Goal: Obtain resource: Obtain resource

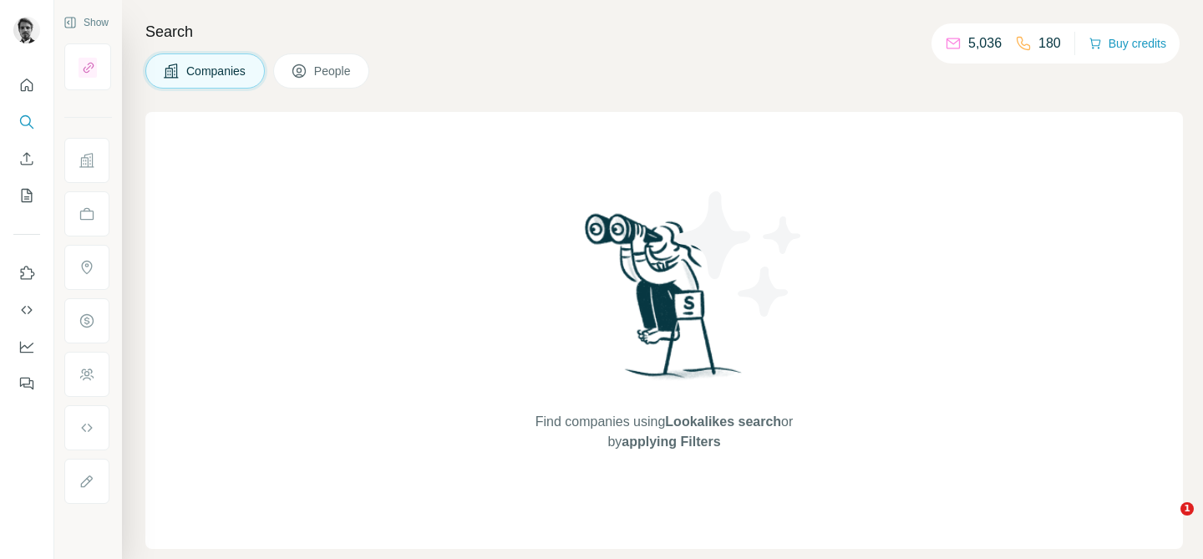
click at [92, 163] on icon at bounding box center [86, 160] width 14 height 14
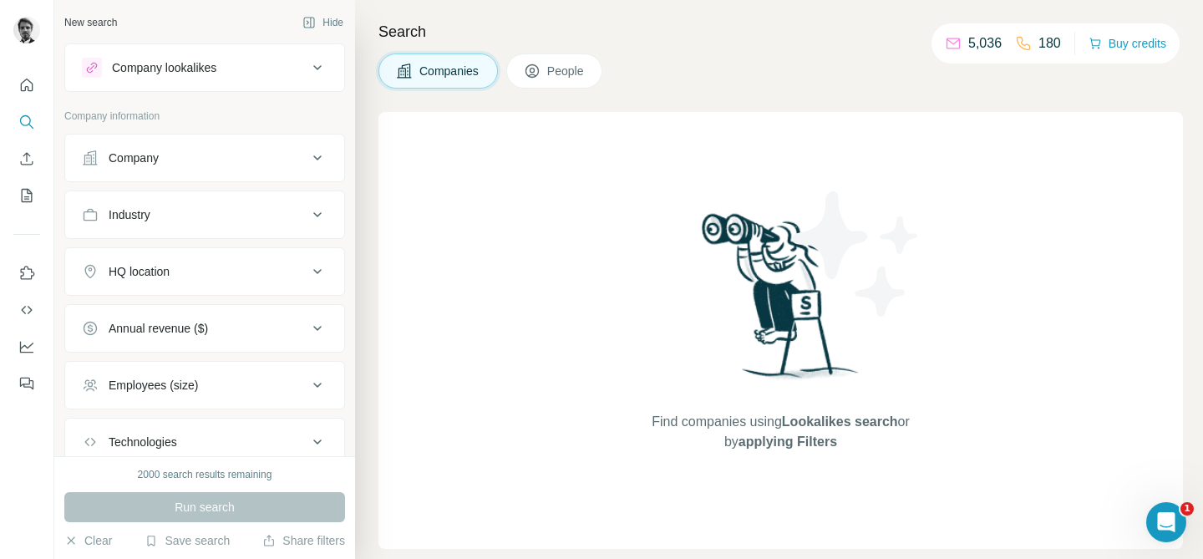
click at [139, 163] on div "Company" at bounding box center [134, 157] width 50 height 17
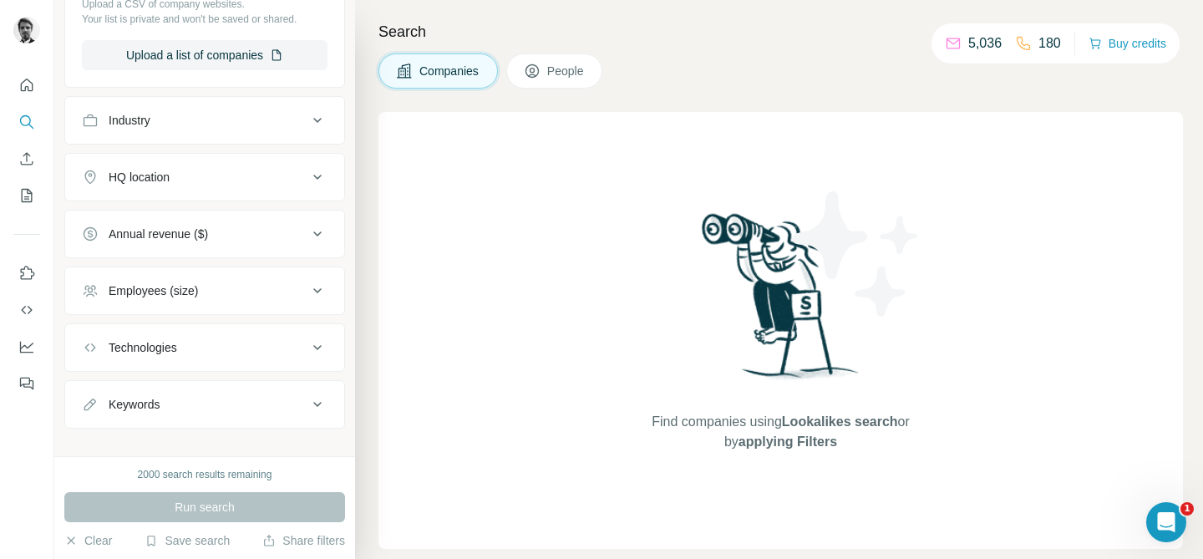
scroll to position [317, 0]
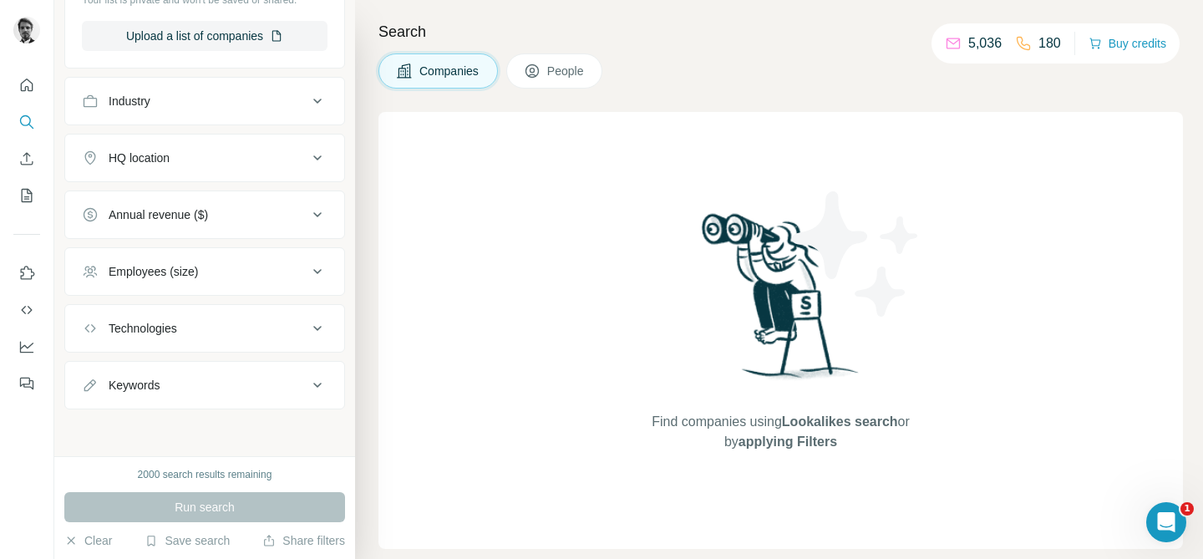
click at [177, 328] on div "Technologies" at bounding box center [143, 328] width 68 height 17
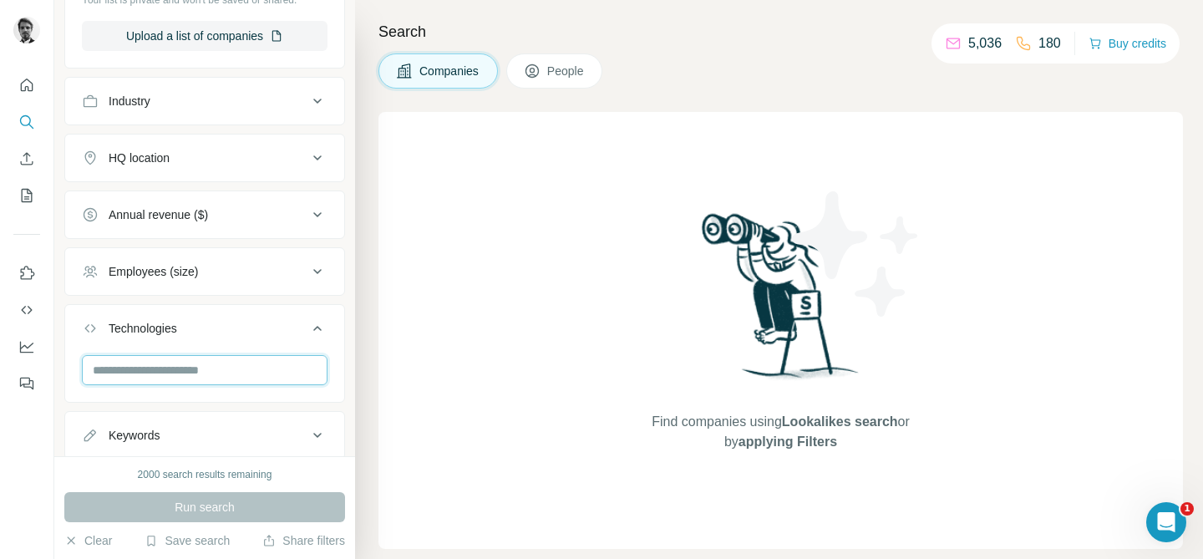
click at [154, 368] on input "text" at bounding box center [205, 370] width 246 height 30
click at [143, 369] on input "**********" at bounding box center [205, 370] width 246 height 30
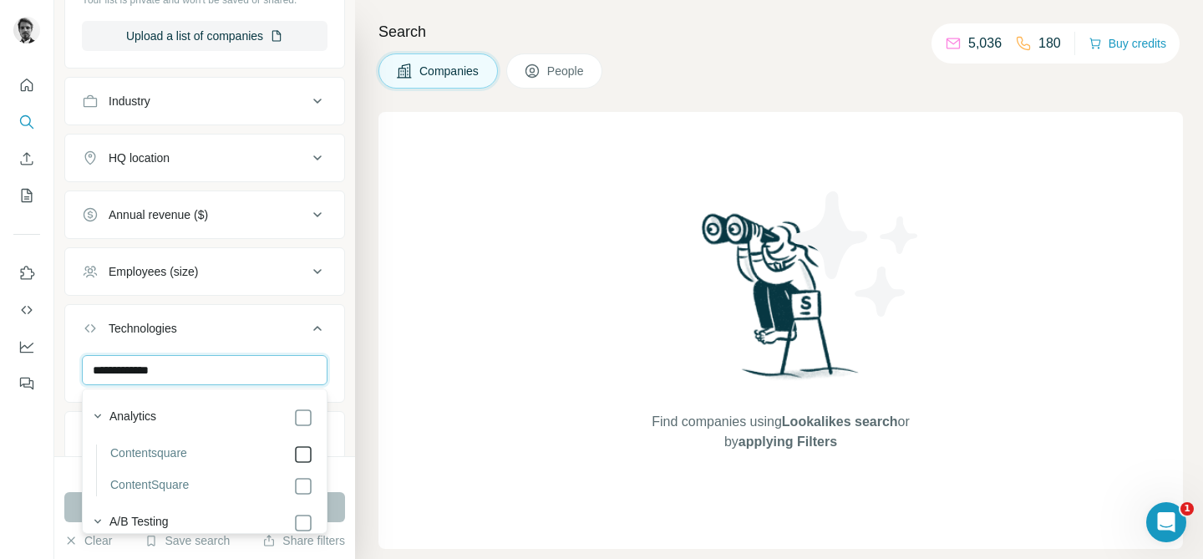
type input "**********"
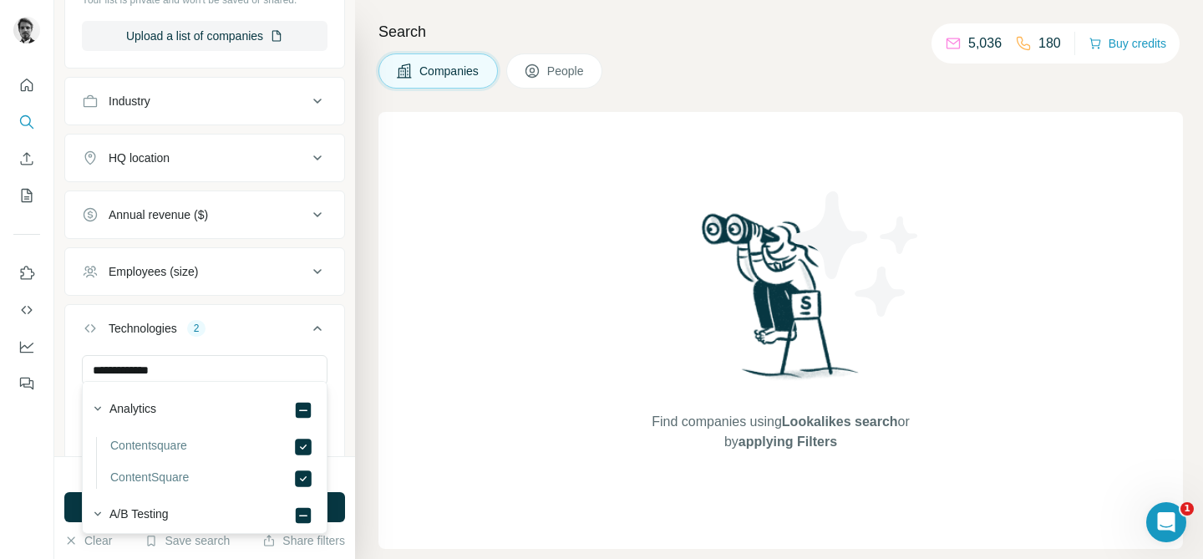
scroll to position [329, 0]
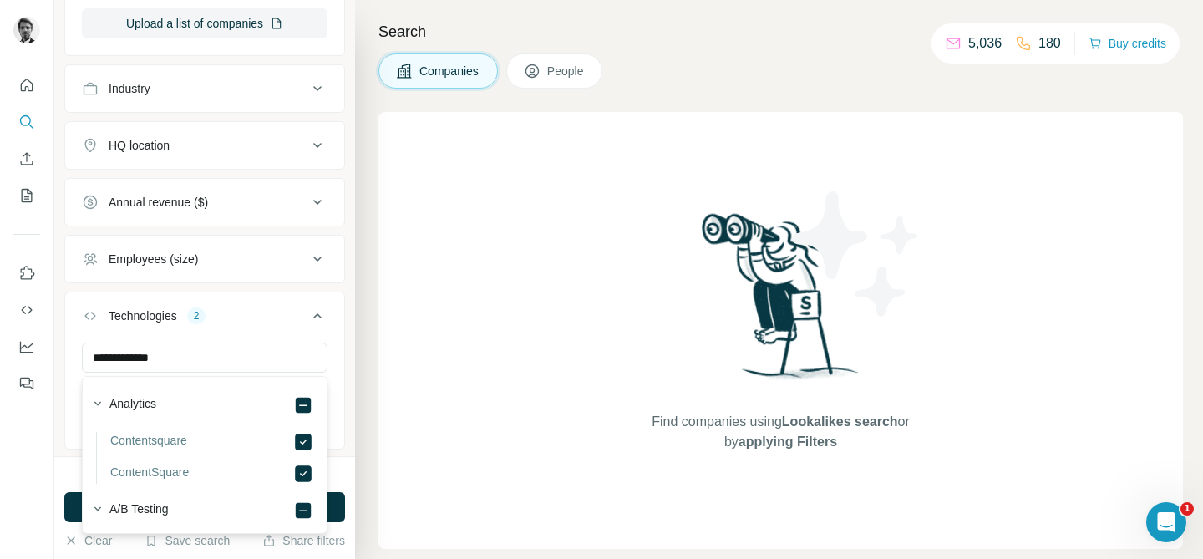
click at [160, 152] on div "HQ location" at bounding box center [139, 145] width 61 height 17
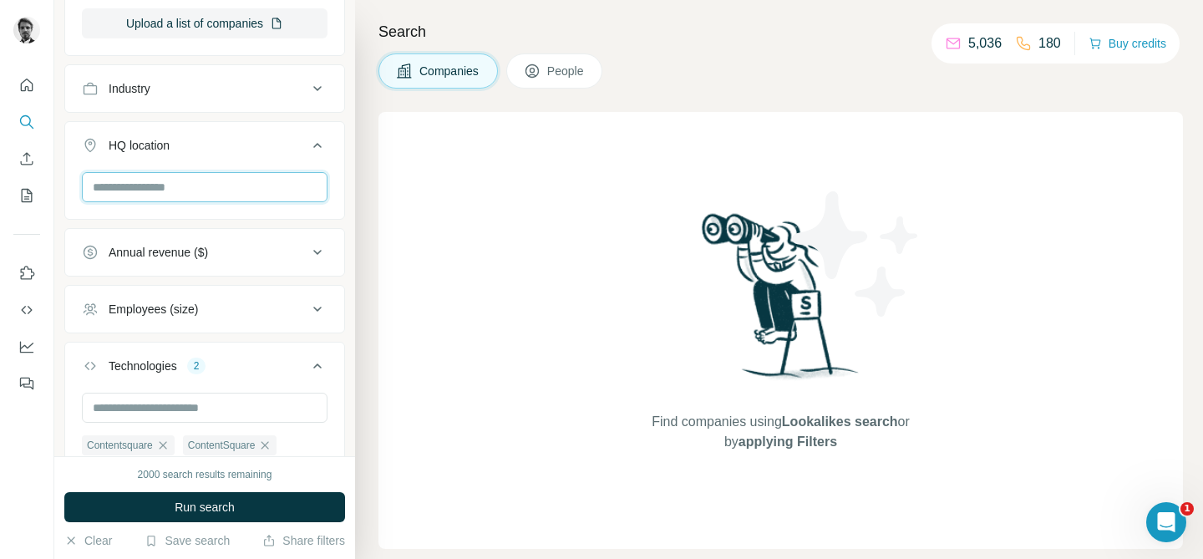
click at [139, 195] on input "text" at bounding box center [205, 187] width 246 height 30
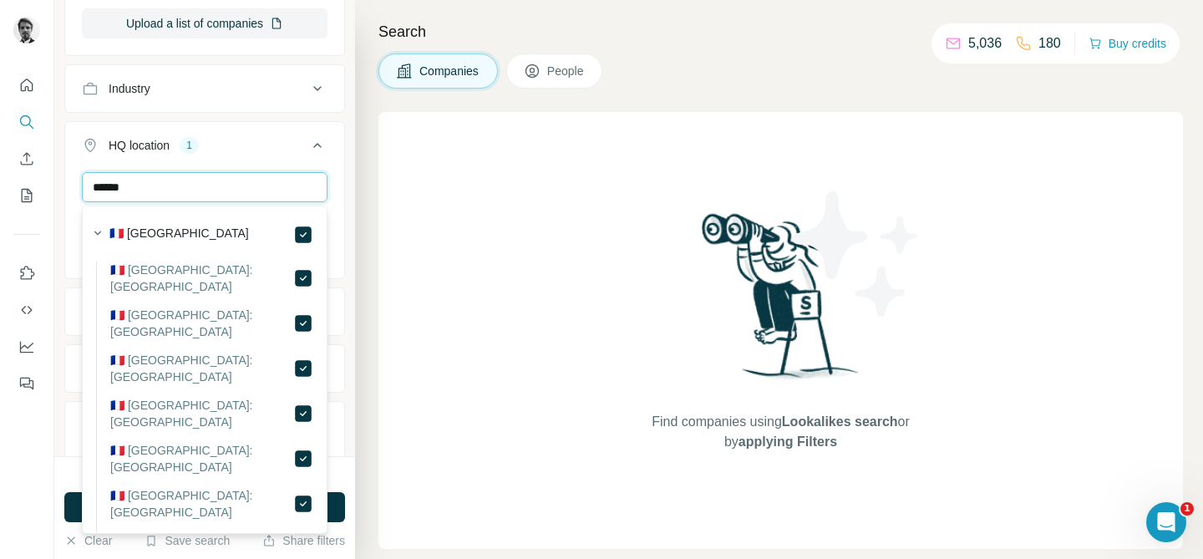
click at [133, 193] on input "******" at bounding box center [205, 187] width 246 height 30
click at [125, 188] on input "***" at bounding box center [205, 187] width 246 height 30
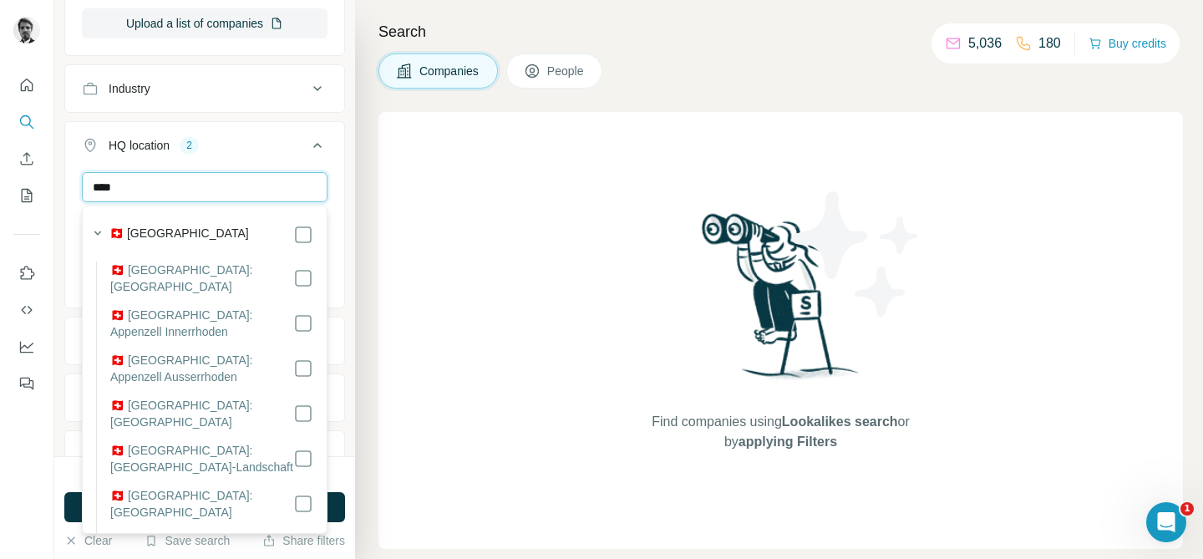
type input "****"
click at [342, 165] on button "HQ location 3" at bounding box center [204, 148] width 279 height 47
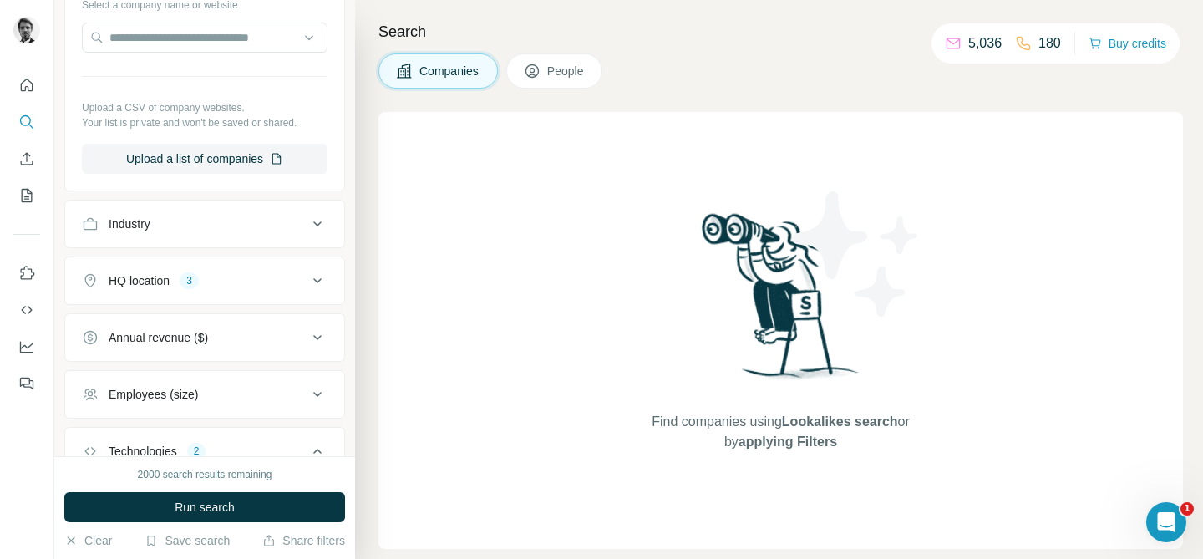
scroll to position [193, 0]
click at [228, 508] on span "Run search" at bounding box center [205, 507] width 60 height 17
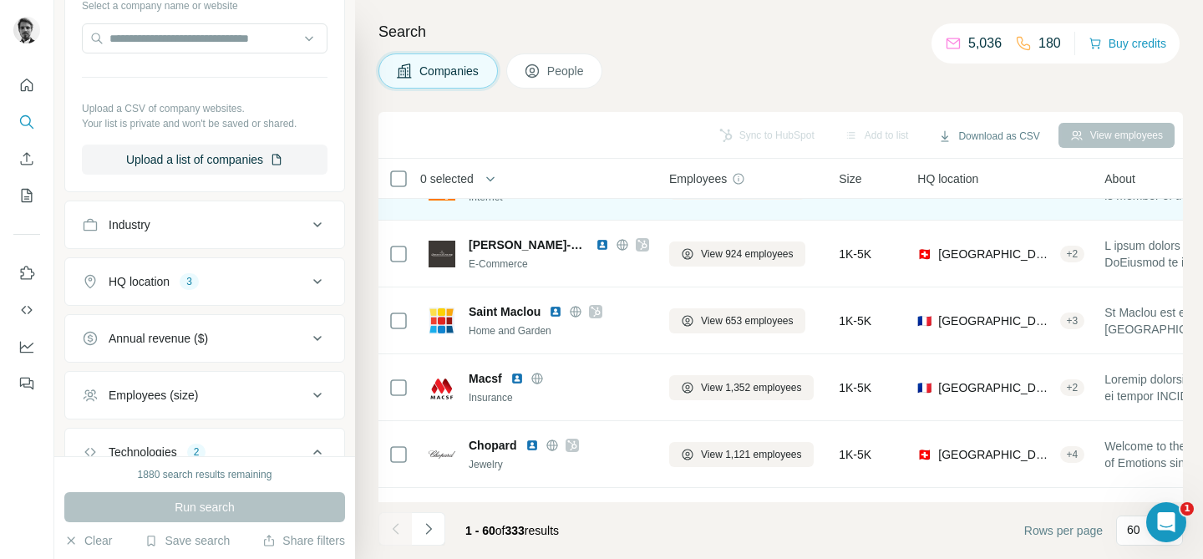
scroll to position [581, 0]
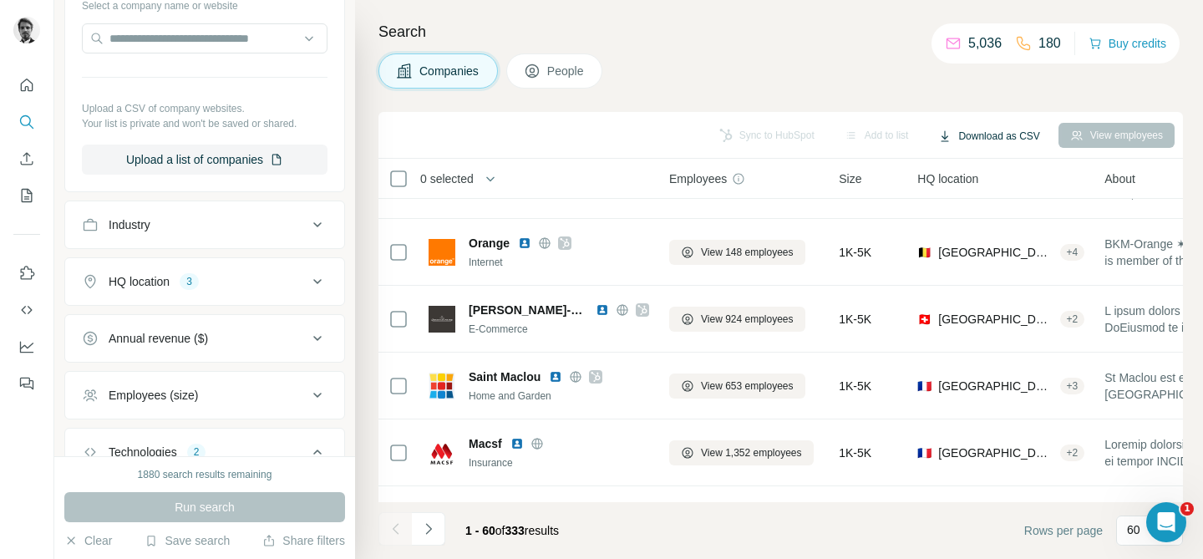
click at [970, 139] on button "Download as CSV" at bounding box center [988, 136] width 124 height 25
click at [1137, 533] on p "60" at bounding box center [1133, 529] width 13 height 17
click at [990, 527] on footer "1 - 60 of 333 results Rows per page 60" at bounding box center [780, 530] width 804 height 57
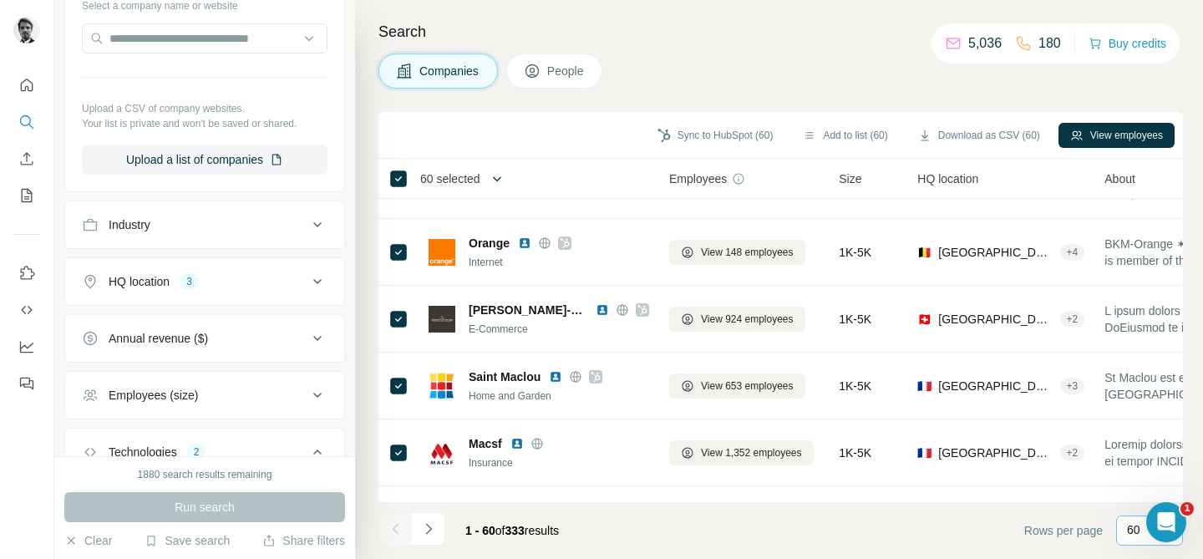
click at [505, 175] on icon "button" at bounding box center [497, 178] width 17 height 17
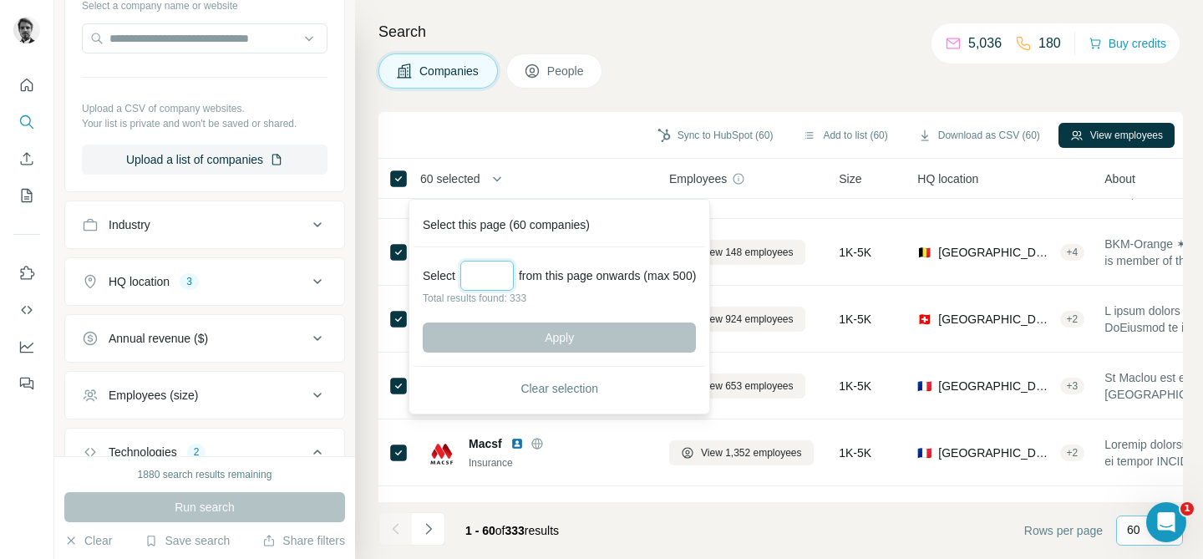
click at [478, 276] on input "Select a number (up to 500)" at bounding box center [486, 276] width 53 height 30
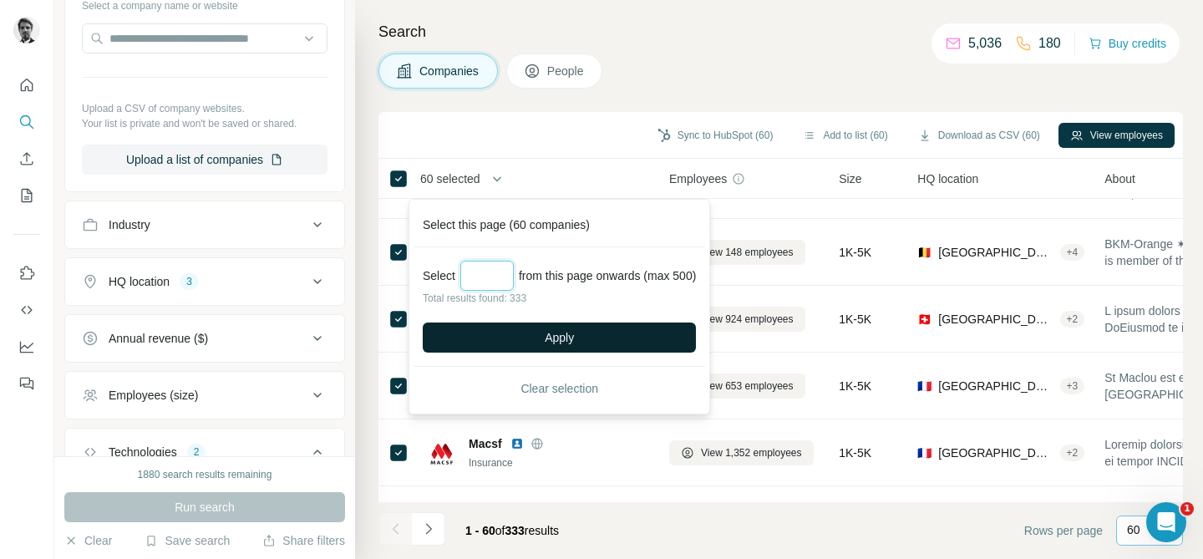
type input "***"
click at [591, 343] on button "Apply" at bounding box center [559, 337] width 273 height 30
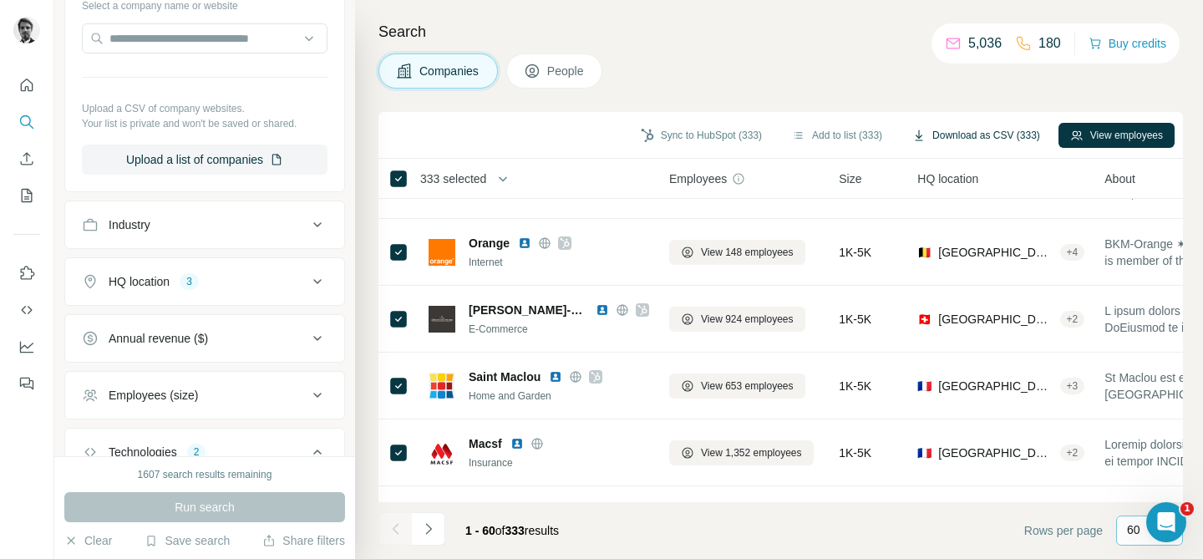
click at [973, 138] on button "Download as CSV (333)" at bounding box center [975, 135] width 151 height 25
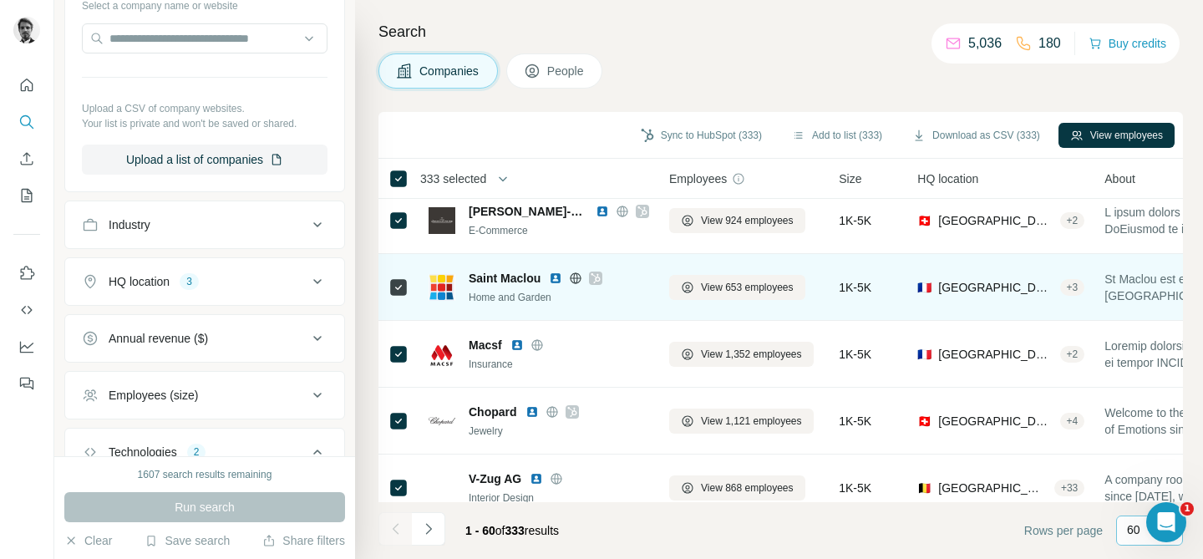
scroll to position [681, 0]
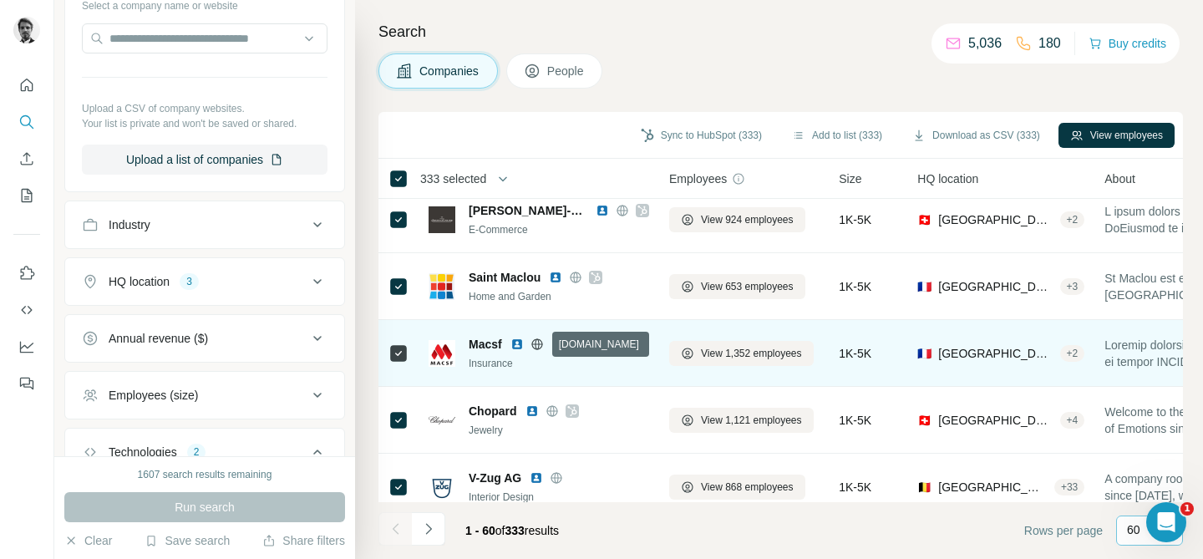
click at [541, 339] on icon at bounding box center [536, 343] width 11 height 11
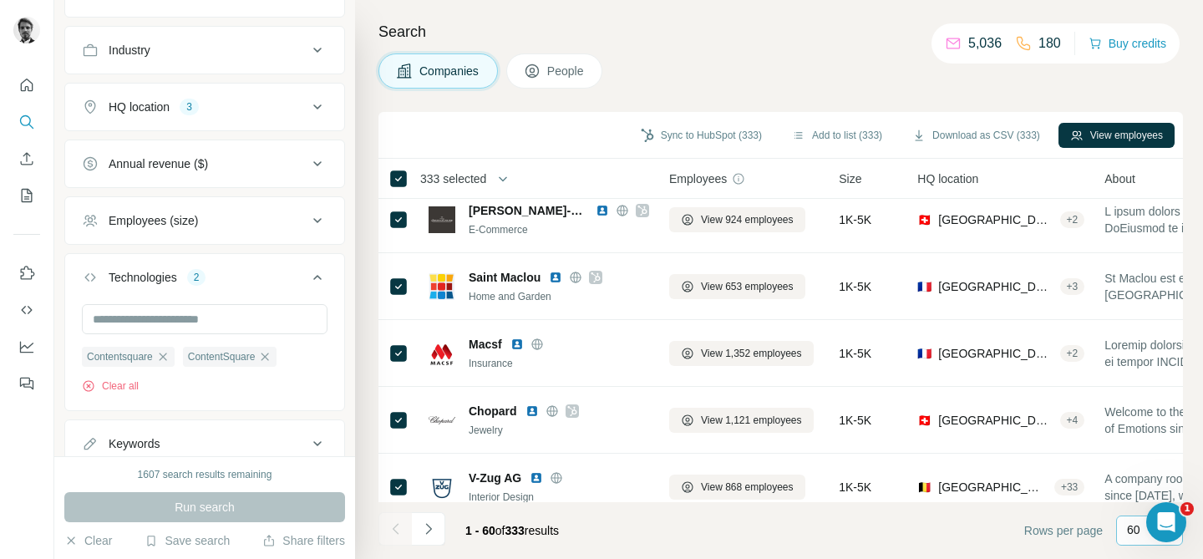
scroll to position [368, 0]
click at [166, 353] on icon "button" at bounding box center [162, 355] width 13 height 13
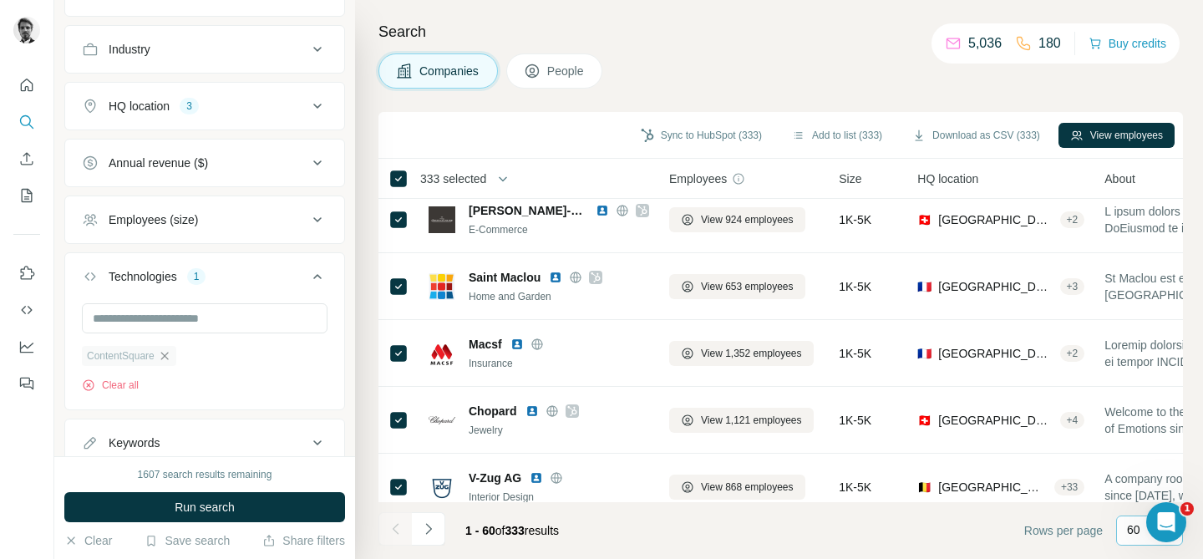
click at [169, 357] on icon "button" at bounding box center [164, 355] width 13 height 13
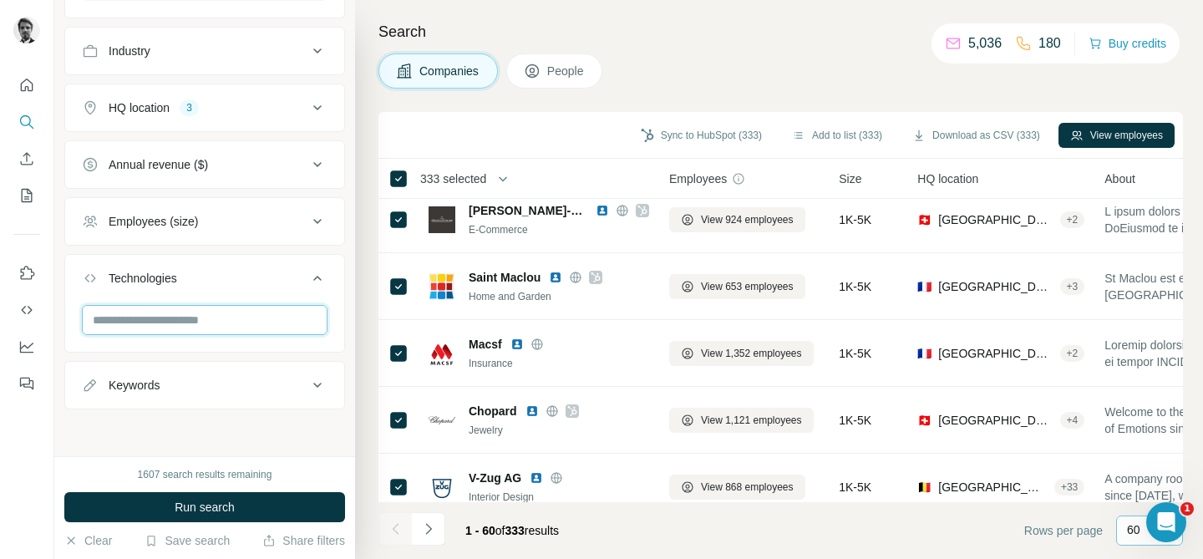
click at [141, 327] on input "text" at bounding box center [205, 320] width 246 height 30
click at [132, 318] on input "********" at bounding box center [205, 320] width 246 height 30
click at [160, 316] on input "*********" at bounding box center [205, 320] width 246 height 30
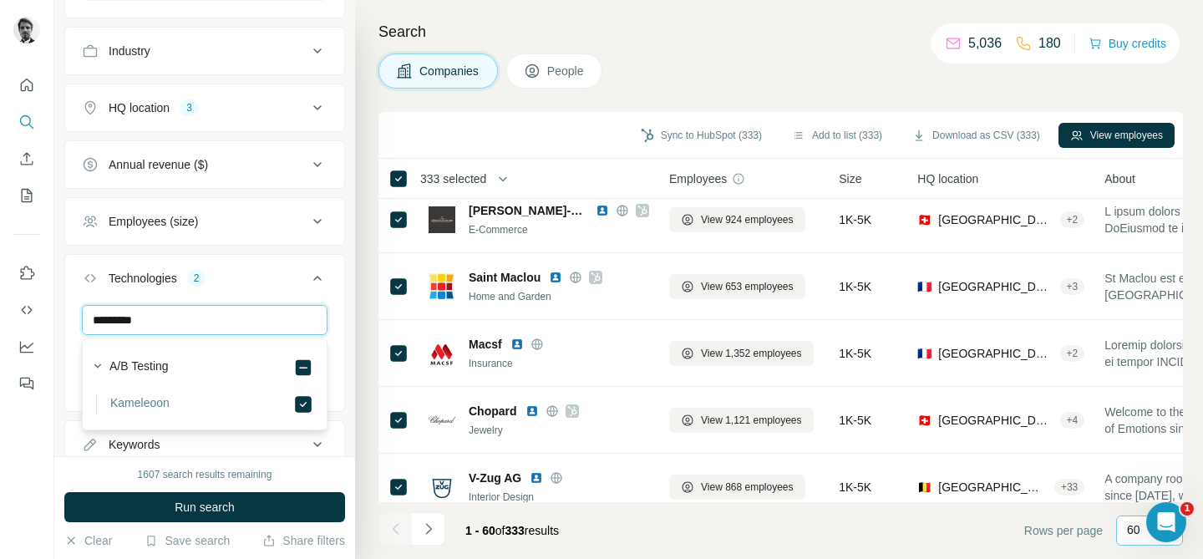
click at [160, 316] on input "*********" at bounding box center [205, 320] width 246 height 30
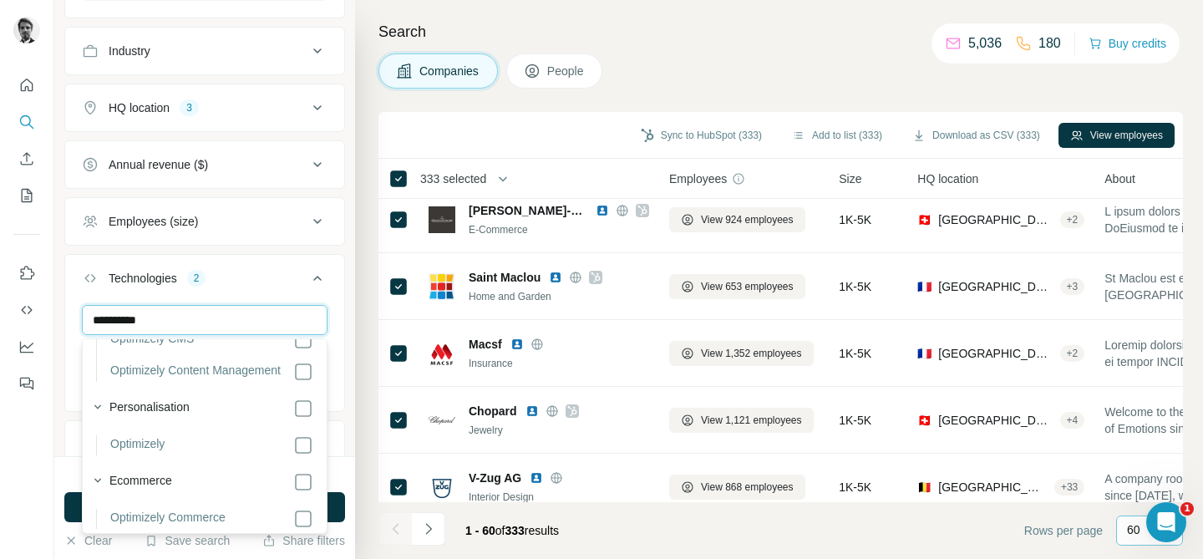
scroll to position [66, 0]
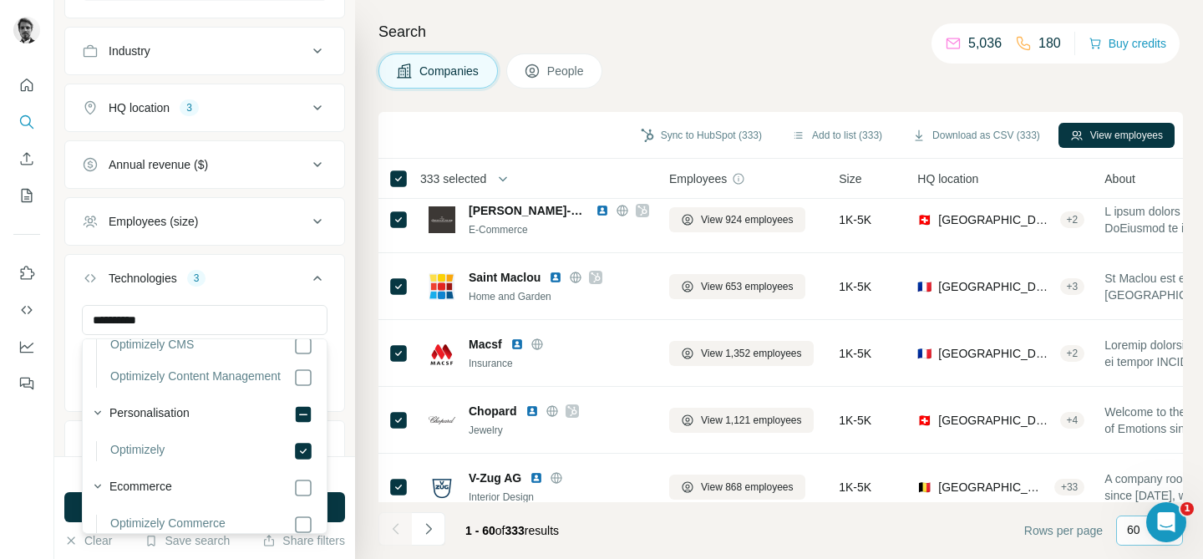
scroll to position [56, 0]
click at [123, 321] on input "**********" at bounding box center [205, 320] width 246 height 30
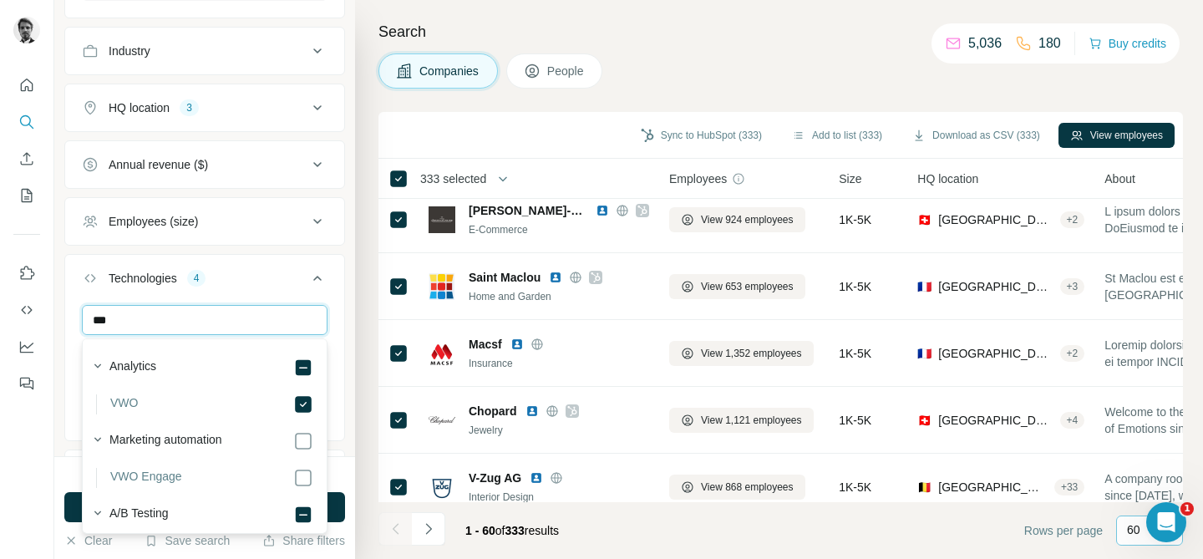
click at [123, 313] on input "***" at bounding box center [205, 320] width 246 height 30
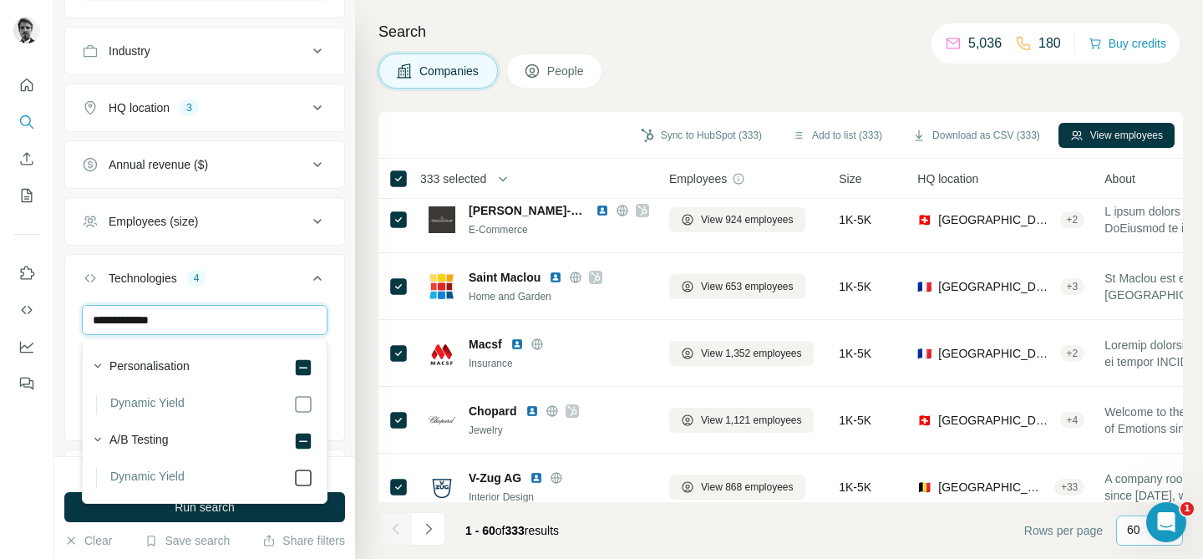
type input "**********"
click at [65, 445] on ul "**********" at bounding box center [204, 132] width 281 height 731
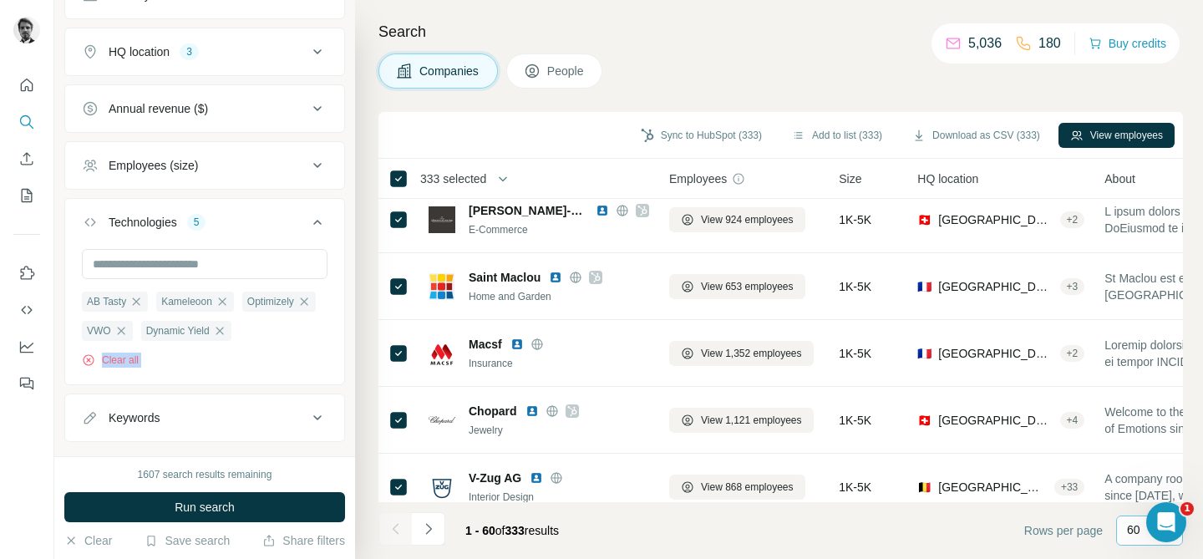
scroll to position [456, 0]
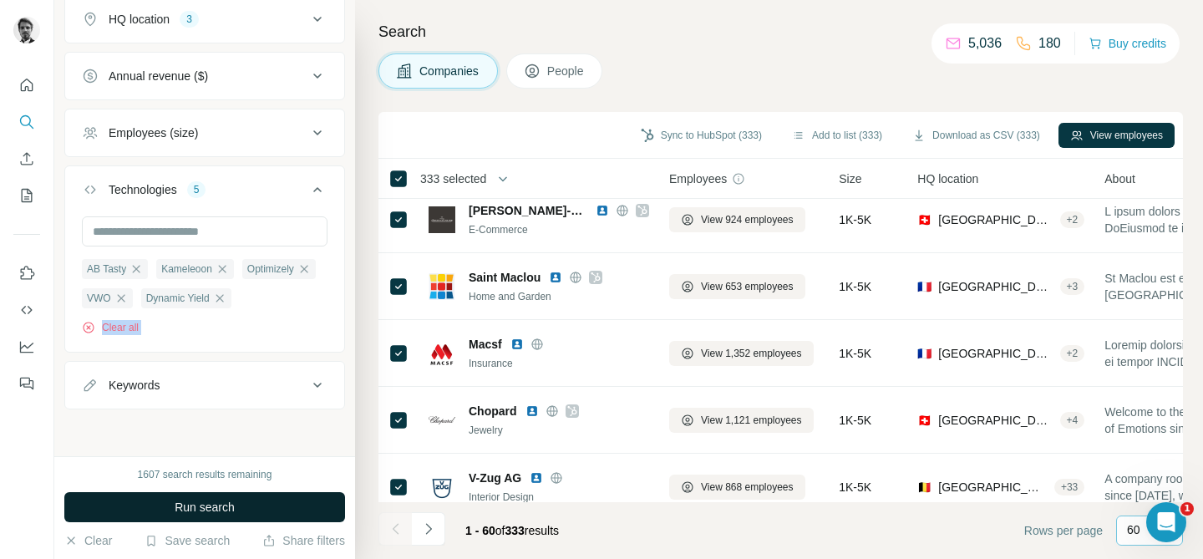
click at [234, 504] on span "Run search" at bounding box center [205, 507] width 60 height 17
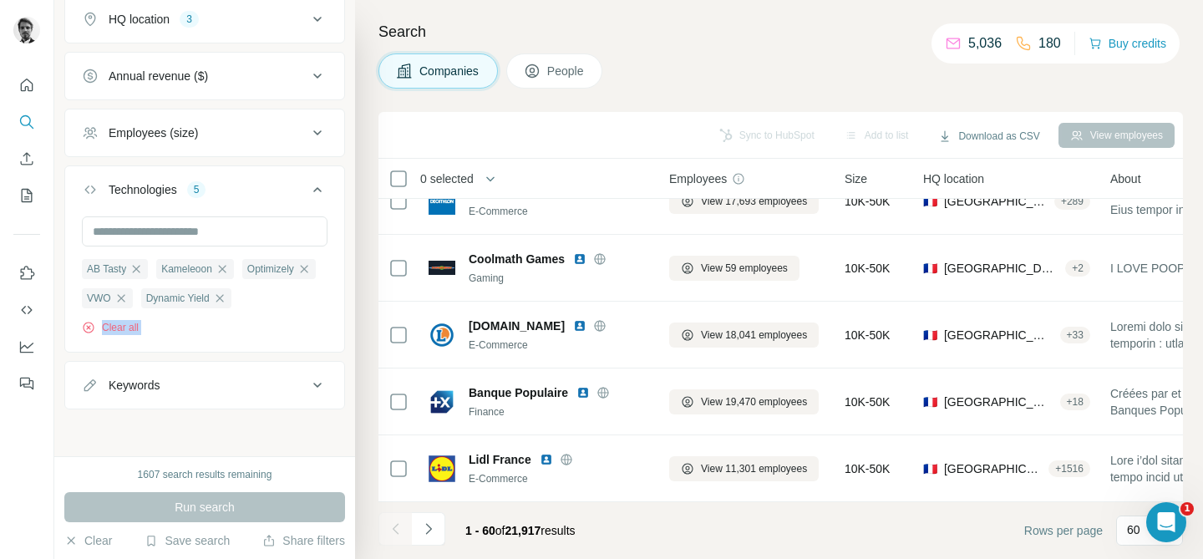
scroll to position [681, 0]
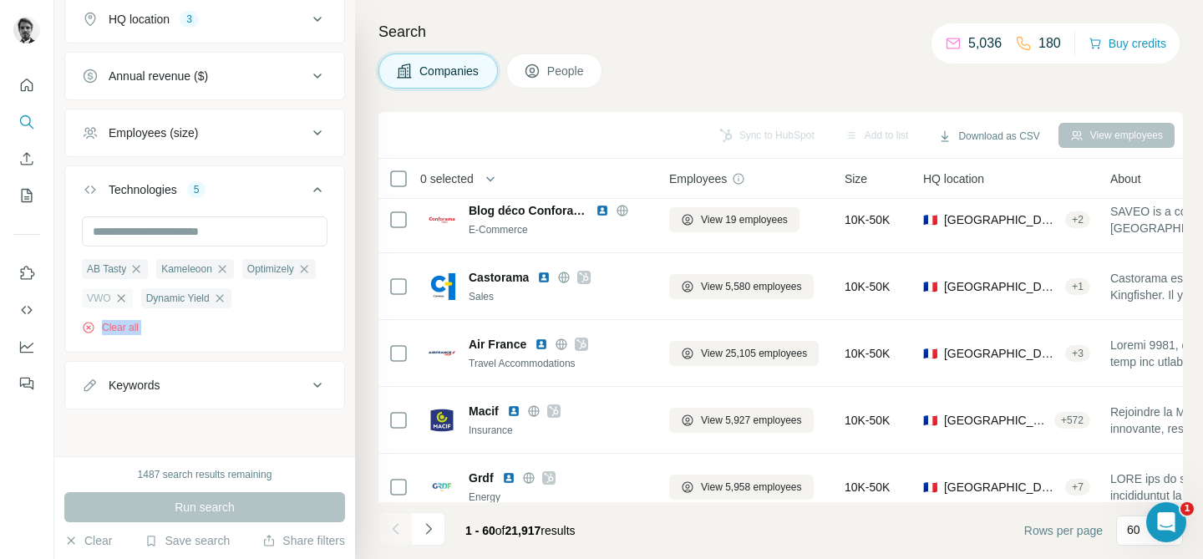
click at [120, 299] on icon "button" at bounding box center [120, 297] width 13 height 13
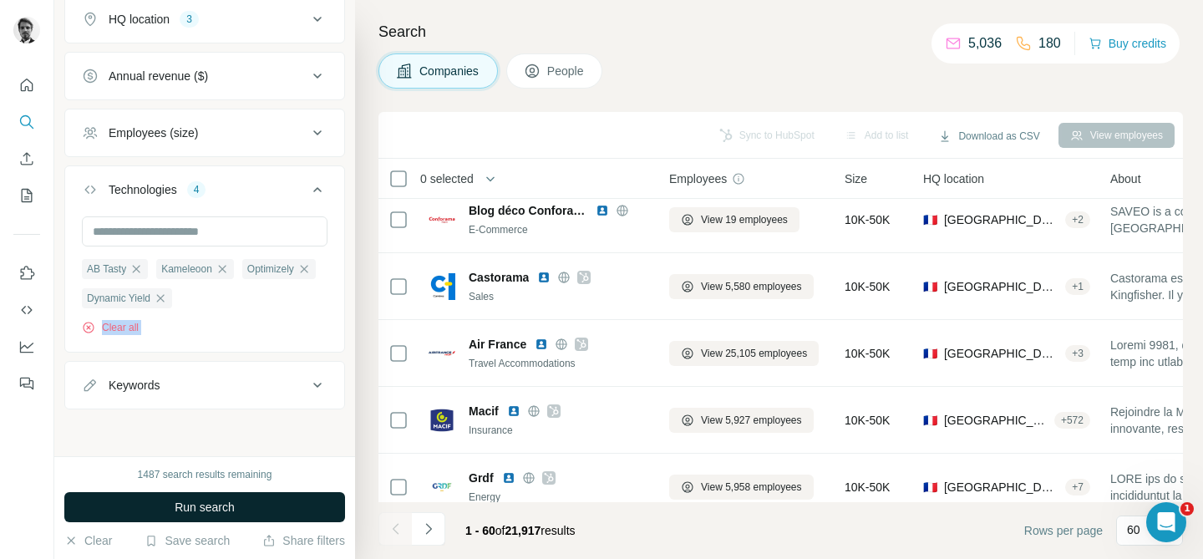
click at [208, 507] on span "Run search" at bounding box center [205, 507] width 60 height 17
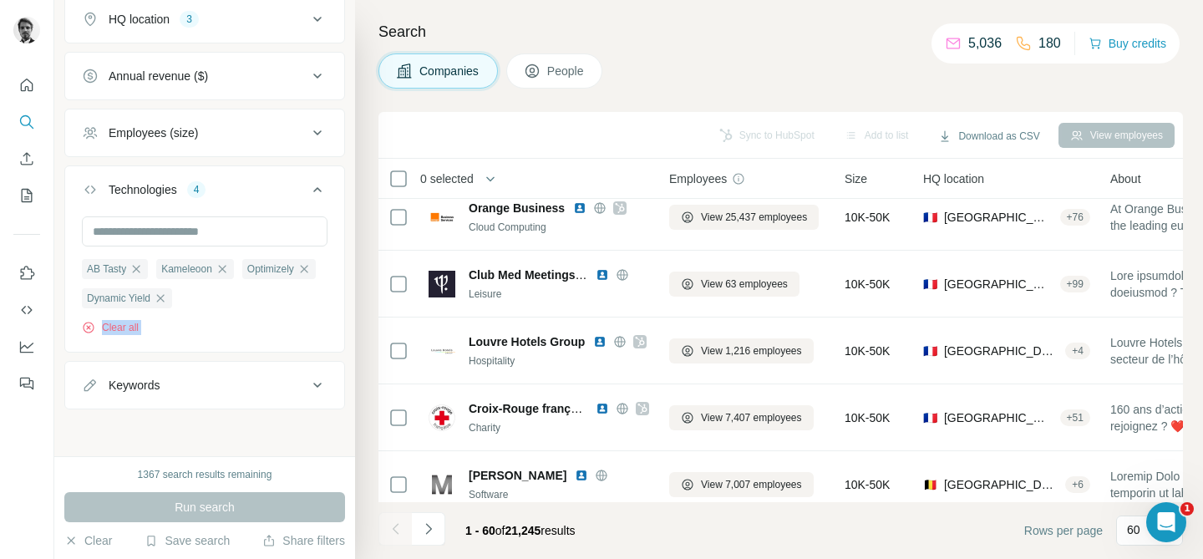
scroll to position [1091, 0]
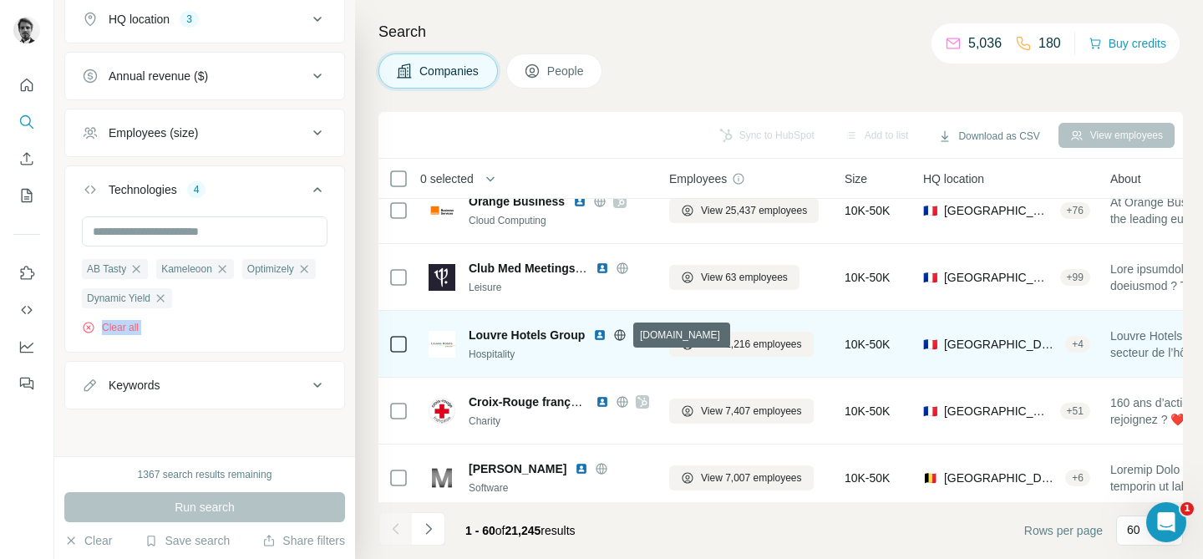
click at [624, 335] on icon at bounding box center [620, 334] width 11 height 11
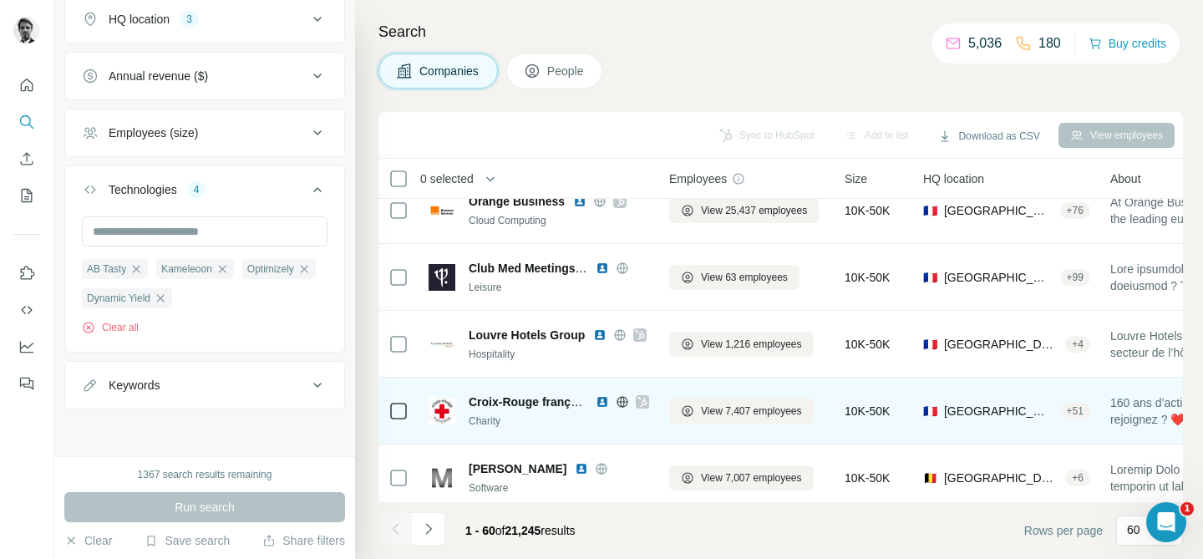
click at [621, 399] on icon at bounding box center [621, 401] width 13 height 13
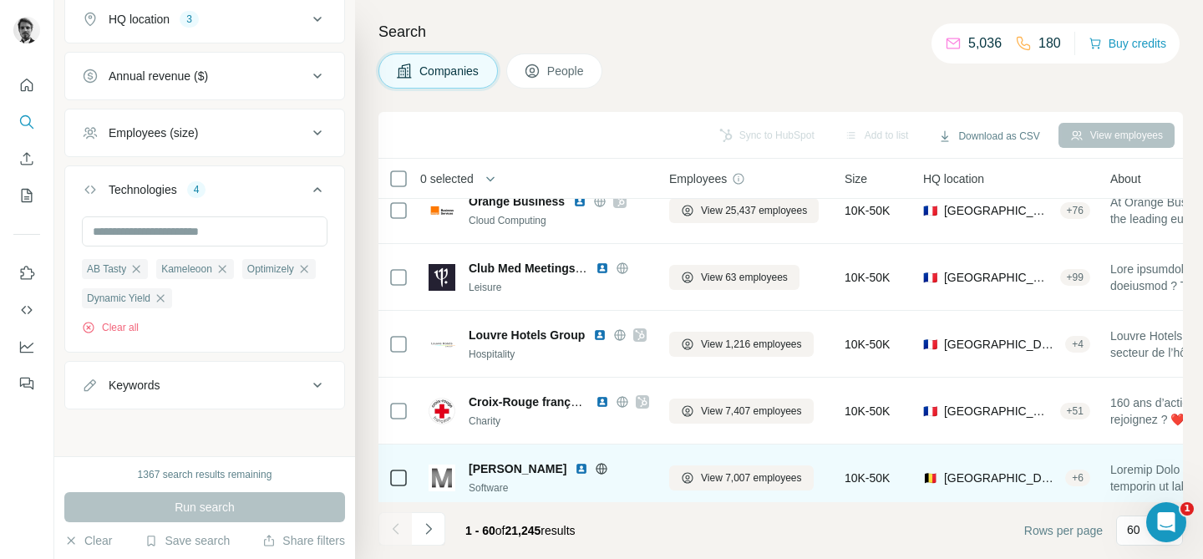
click at [596, 468] on icon at bounding box center [601, 468] width 11 height 1
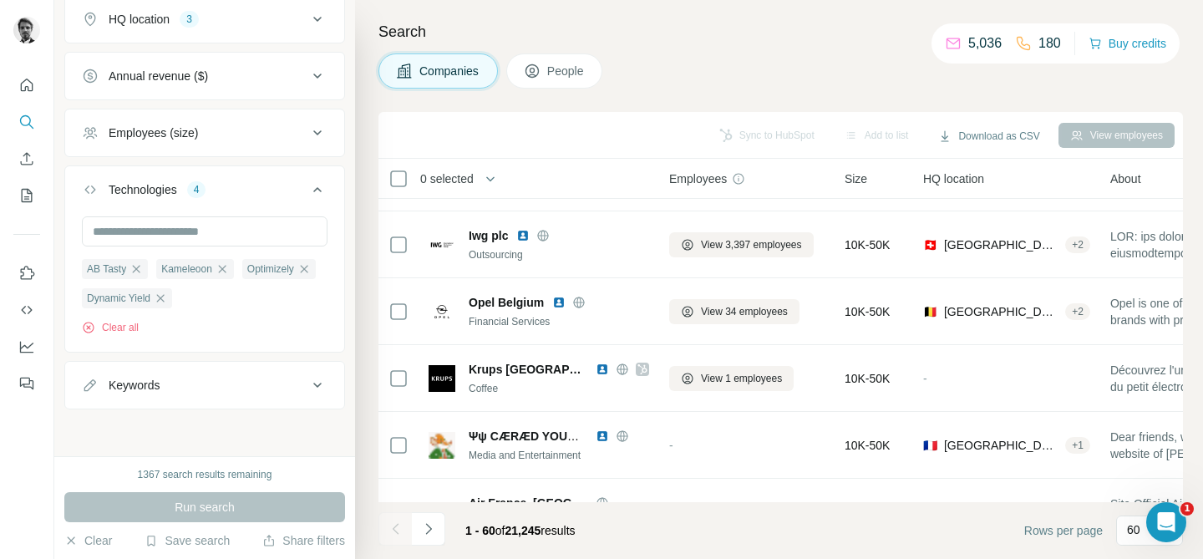
scroll to position [1728, 0]
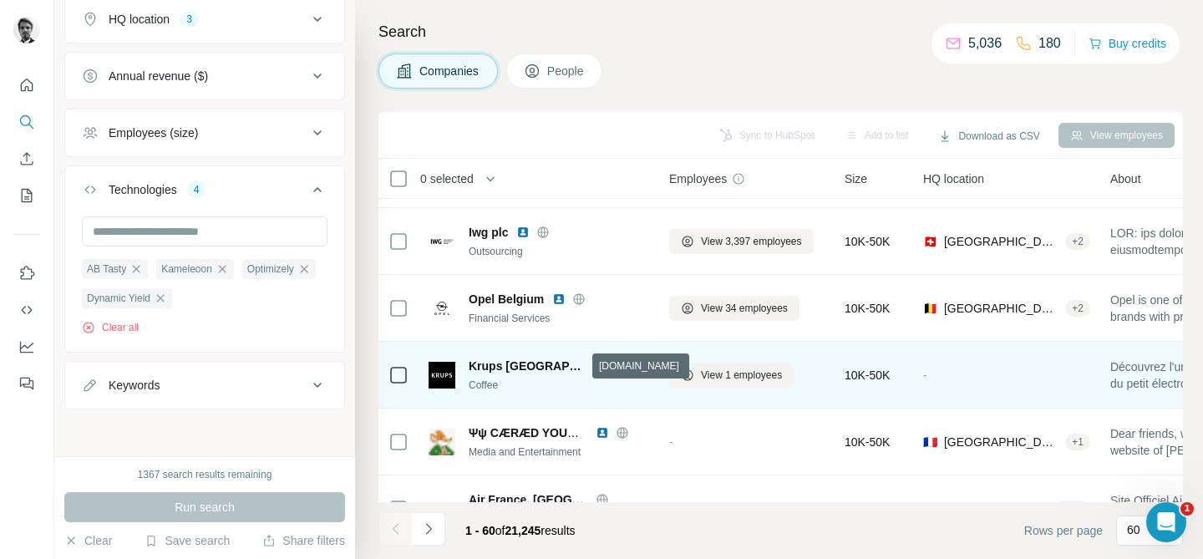
click at [615, 367] on icon at bounding box center [621, 365] width 13 height 13
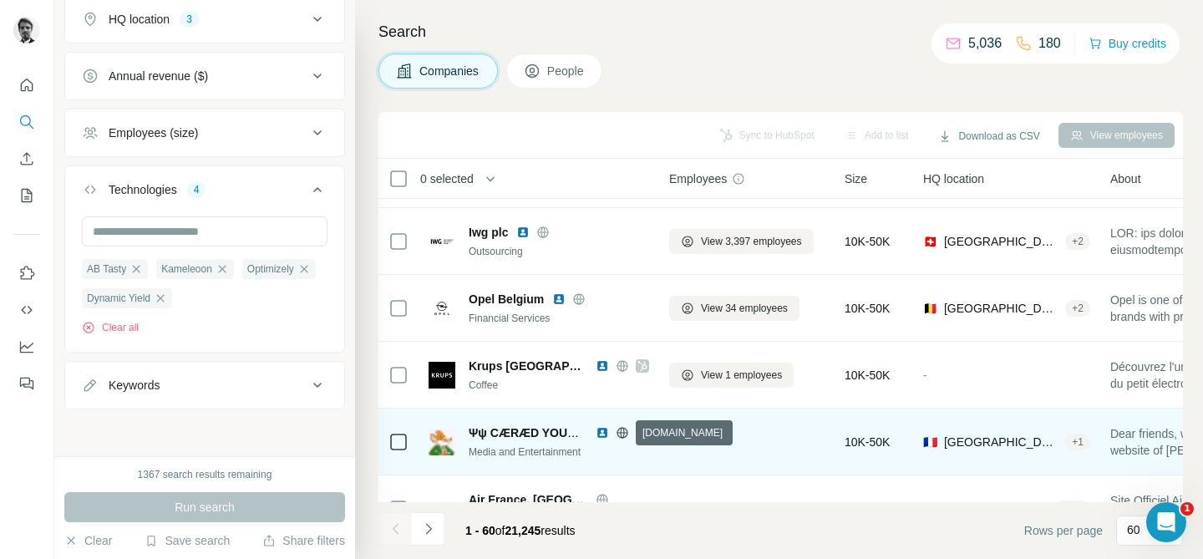
click at [621, 430] on icon at bounding box center [621, 432] width 13 height 13
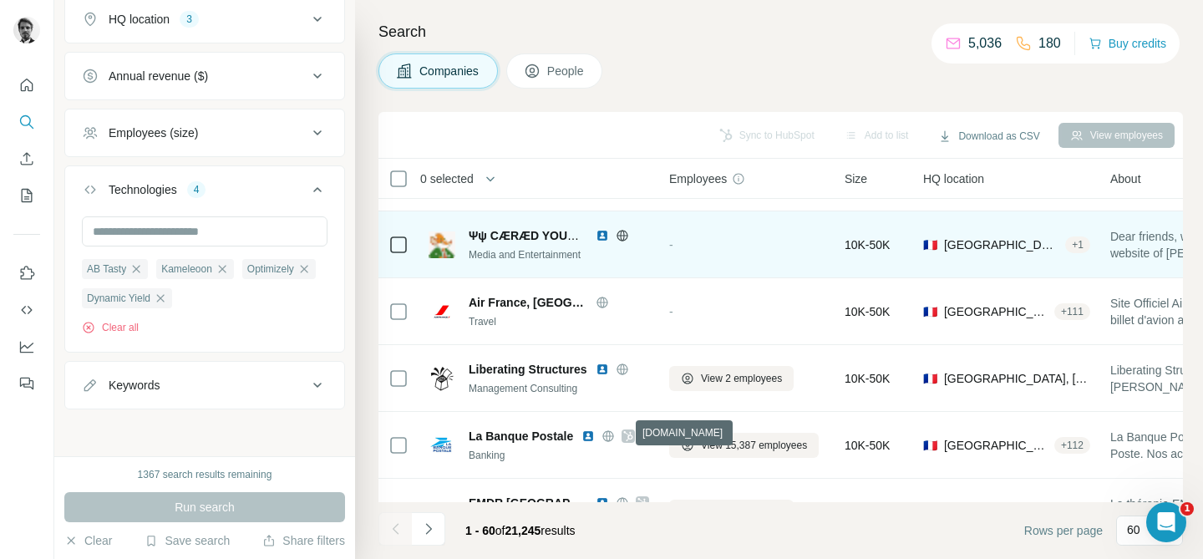
scroll to position [1963, 0]
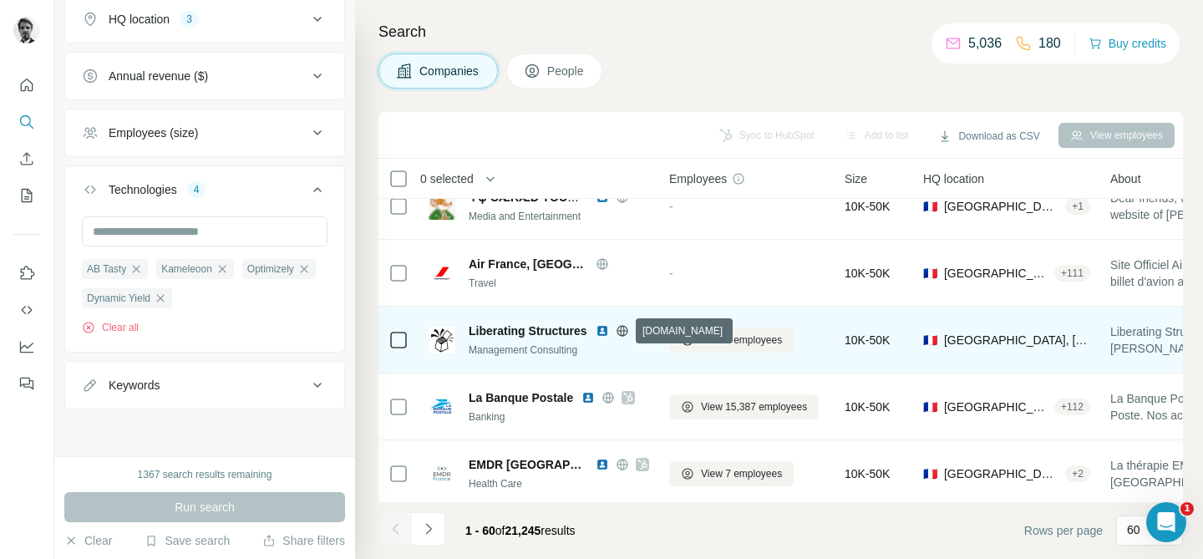
click at [624, 334] on icon at bounding box center [621, 330] width 13 height 13
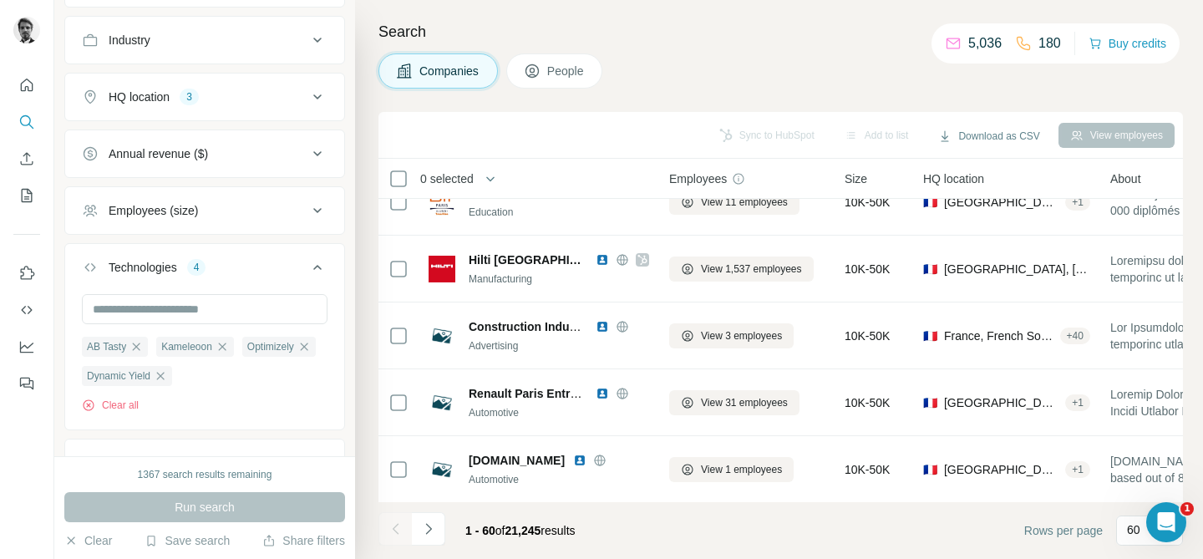
scroll to position [3705, 0]
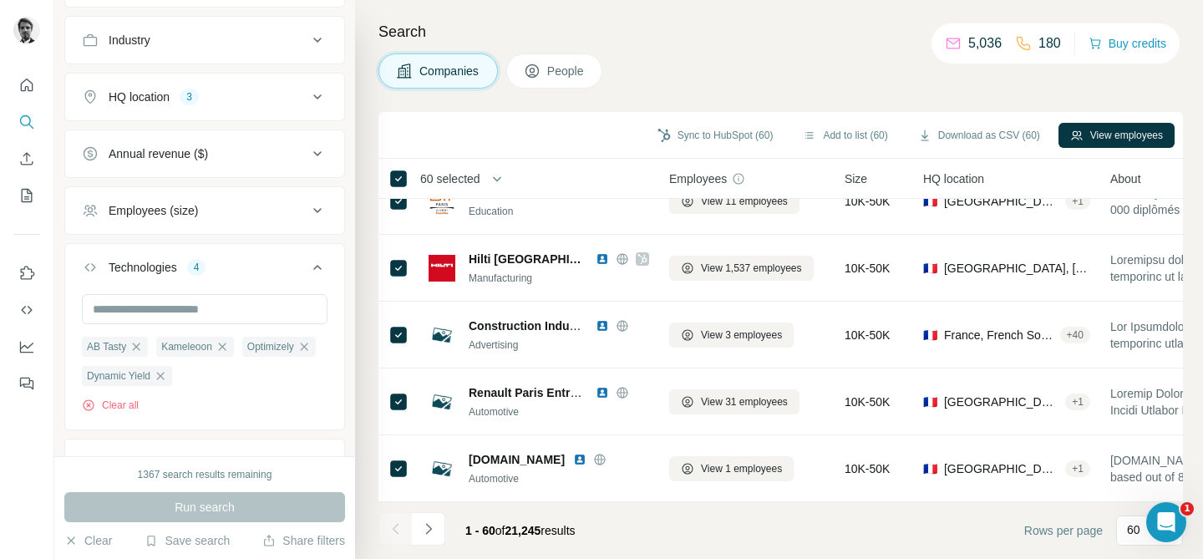
click at [462, 177] on span "60 selected" at bounding box center [450, 178] width 60 height 17
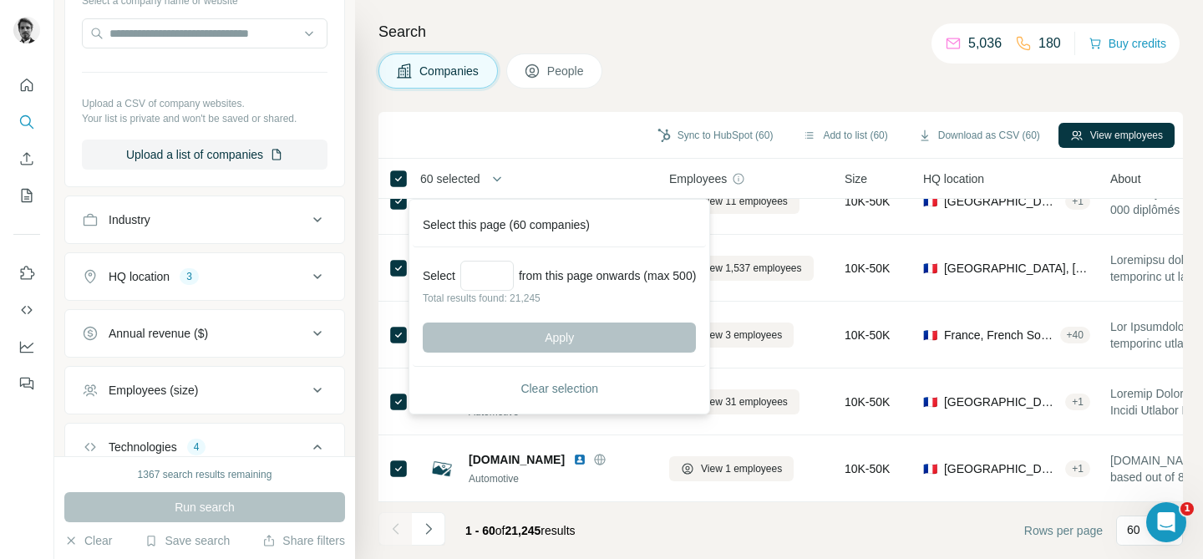
scroll to position [456, 0]
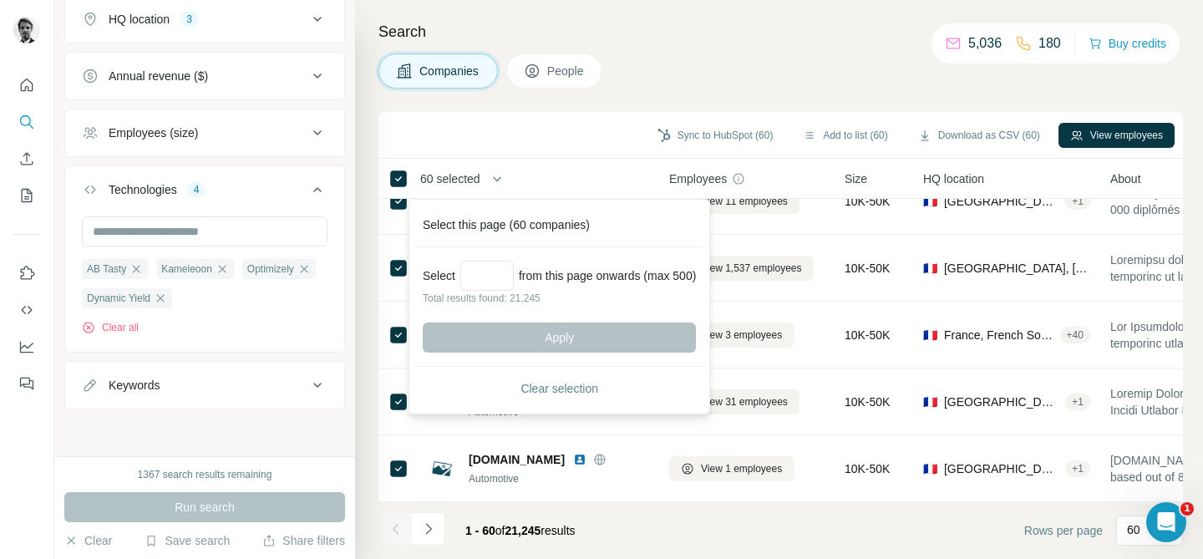
click at [716, 96] on div "Search Companies People Sync to HubSpot (60) Add to list (60) Download as CSV (…" at bounding box center [779, 279] width 848 height 559
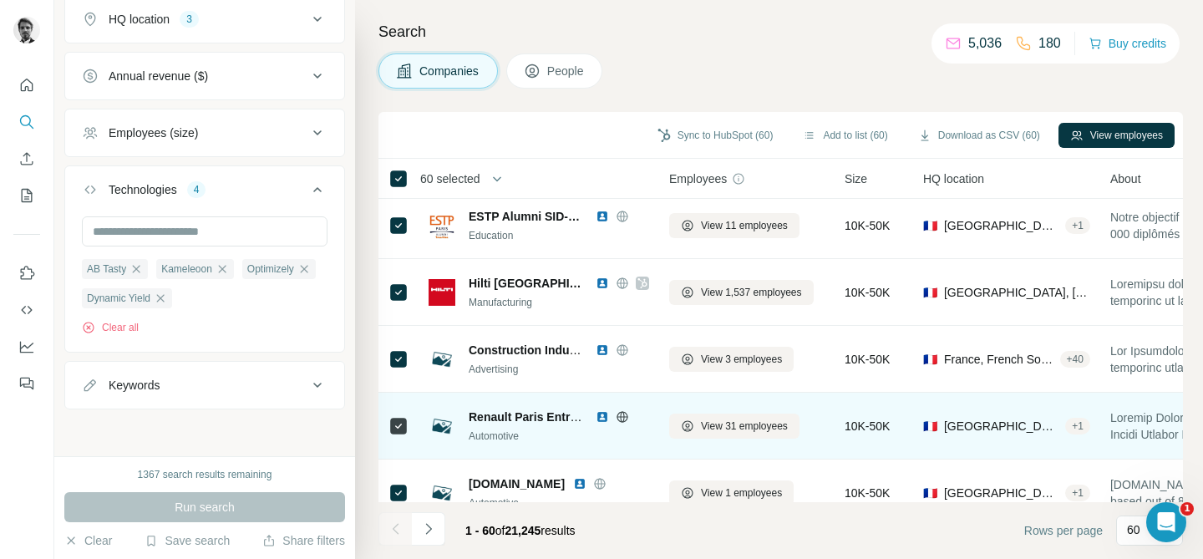
scroll to position [3705, 0]
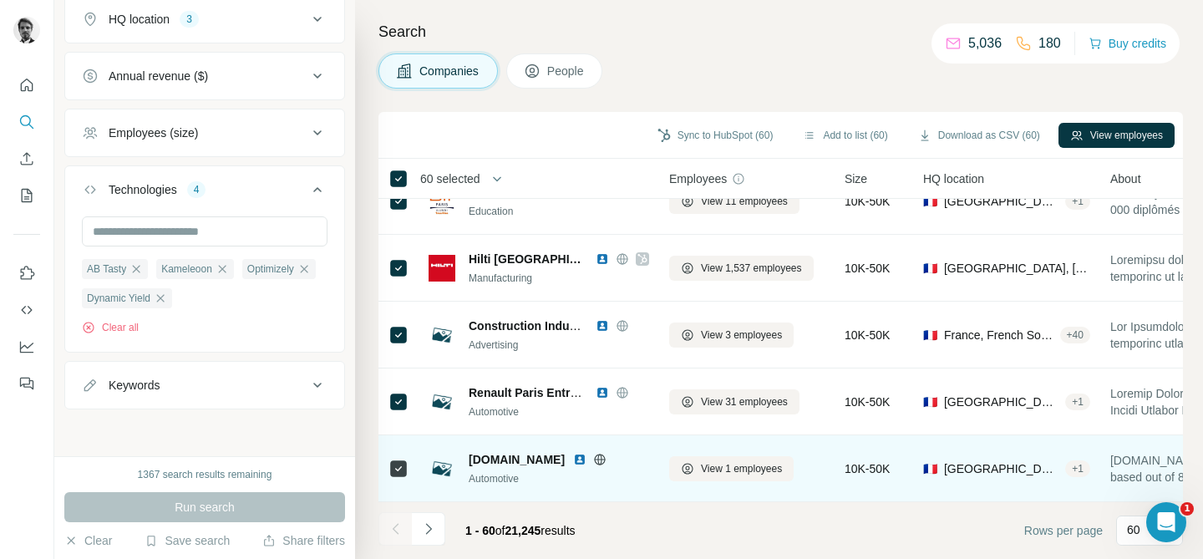
click at [606, 459] on icon at bounding box center [599, 459] width 13 height 13
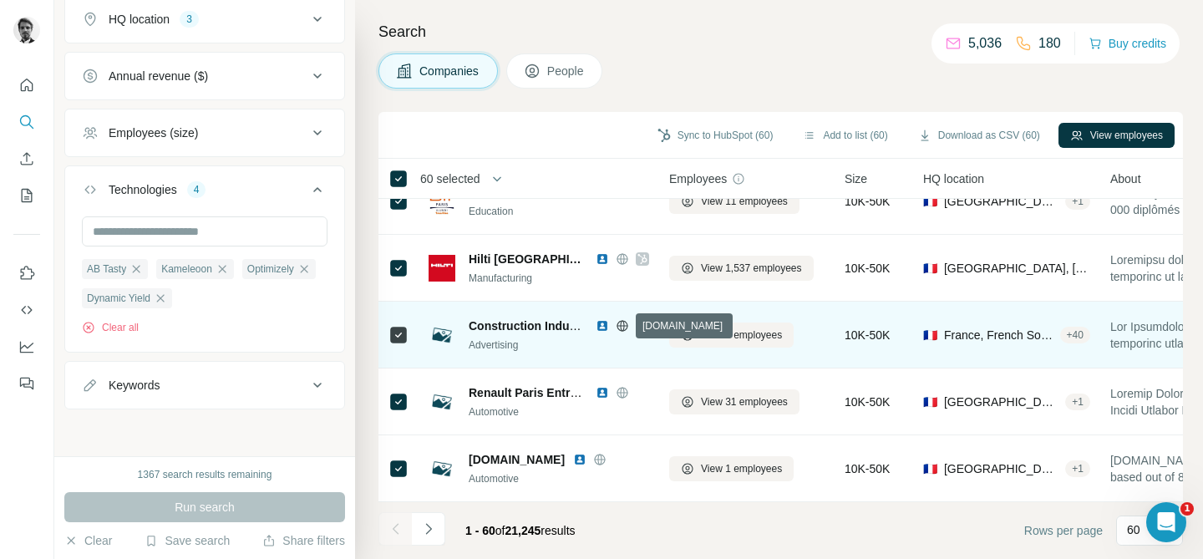
click at [625, 322] on icon at bounding box center [621, 325] width 11 height 11
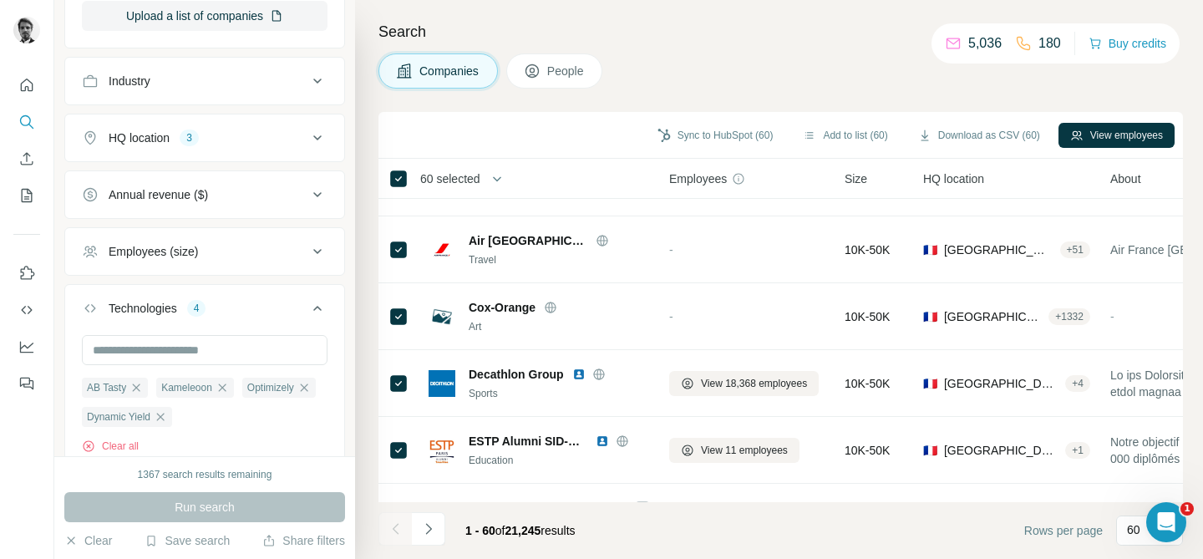
scroll to position [332, 0]
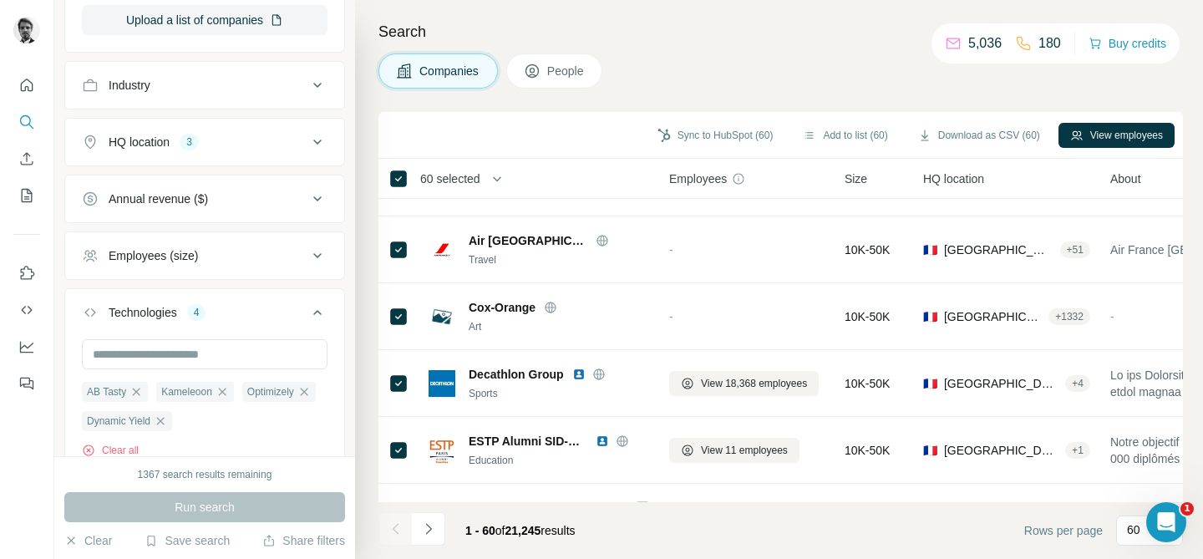
click at [256, 144] on div "HQ location 3" at bounding box center [194, 142] width 225 height 17
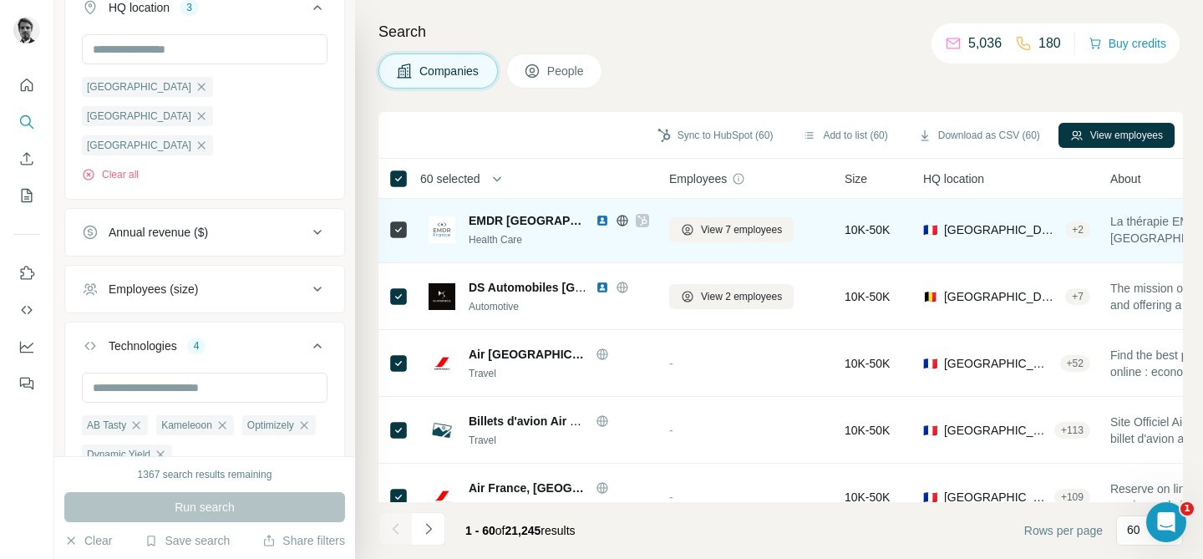
scroll to position [2202, 0]
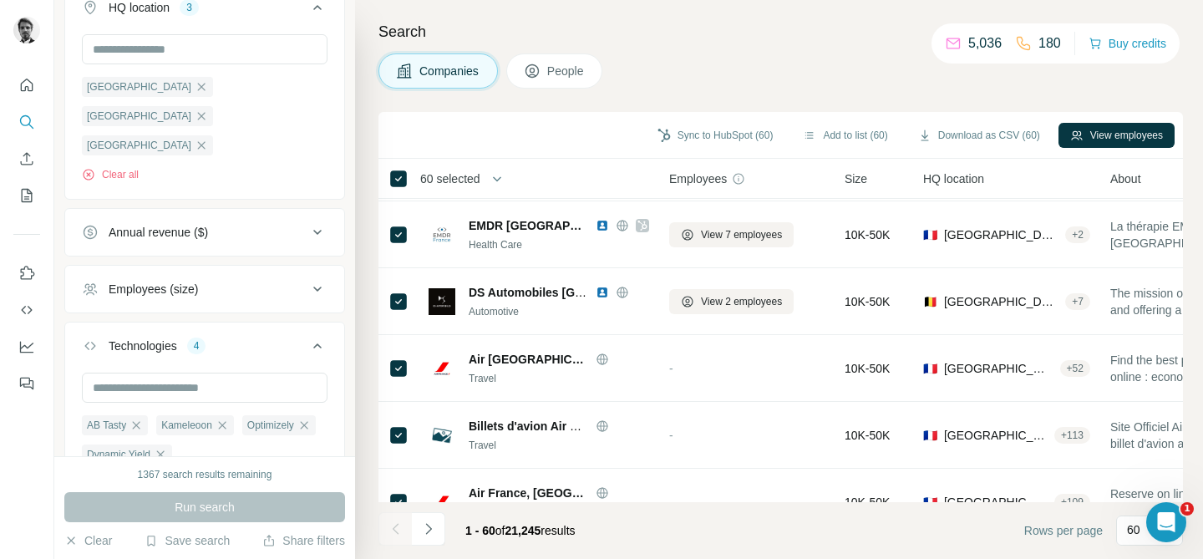
click at [178, 281] on div "Employees (size)" at bounding box center [153, 289] width 89 height 17
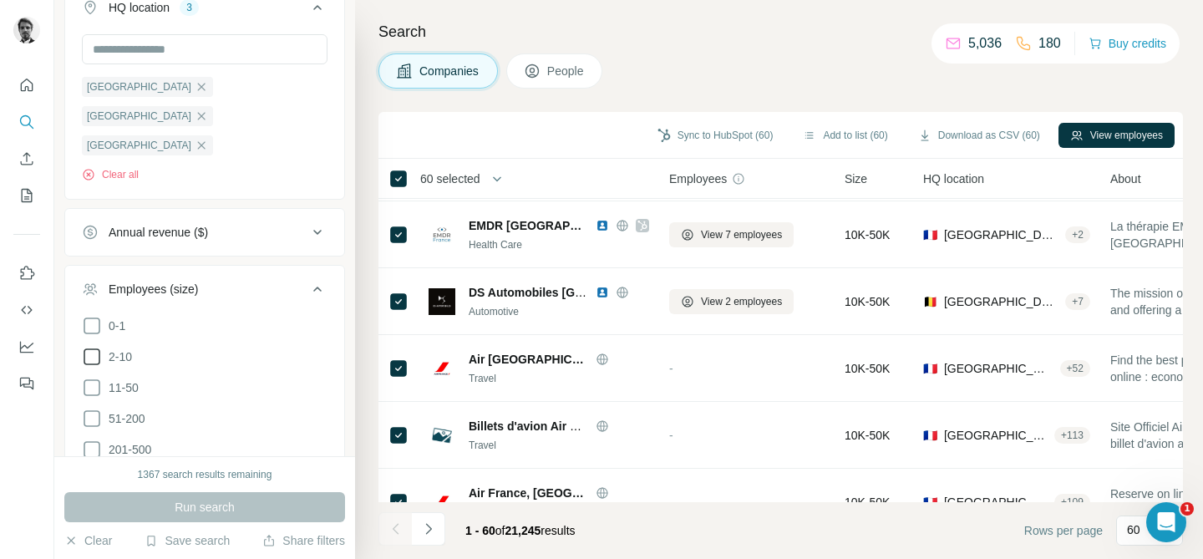
click at [94, 347] on icon at bounding box center [92, 357] width 20 height 20
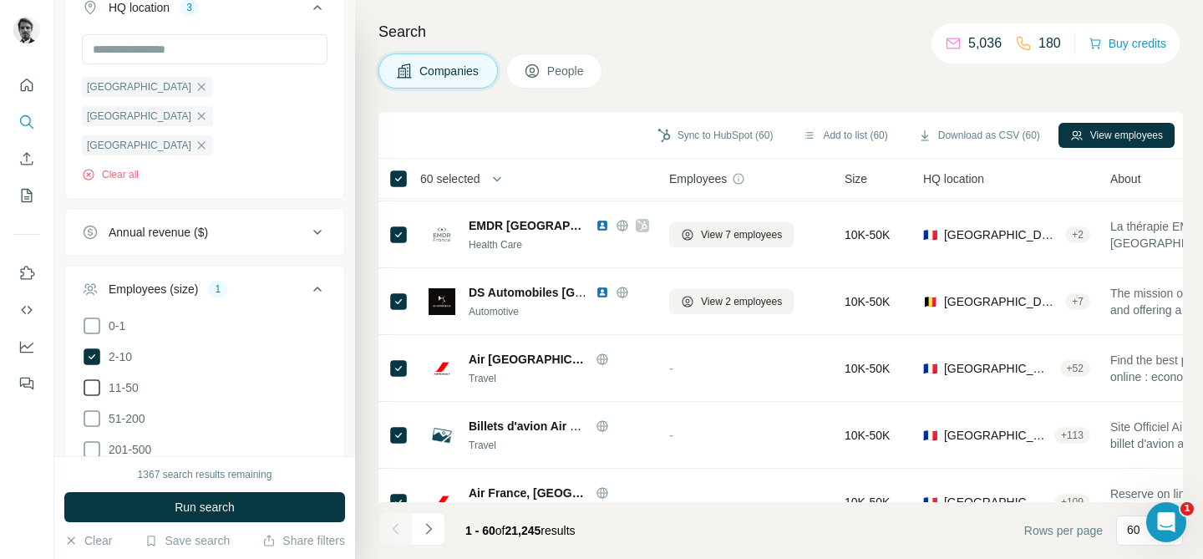
click at [92, 377] on icon at bounding box center [92, 387] width 20 height 20
click at [89, 408] on icon at bounding box center [92, 418] width 20 height 20
click at [91, 439] on icon at bounding box center [92, 449] width 20 height 20
click at [91, 470] on icon at bounding box center [92, 480] width 20 height 20
click at [94, 501] on icon at bounding box center [92, 511] width 20 height 20
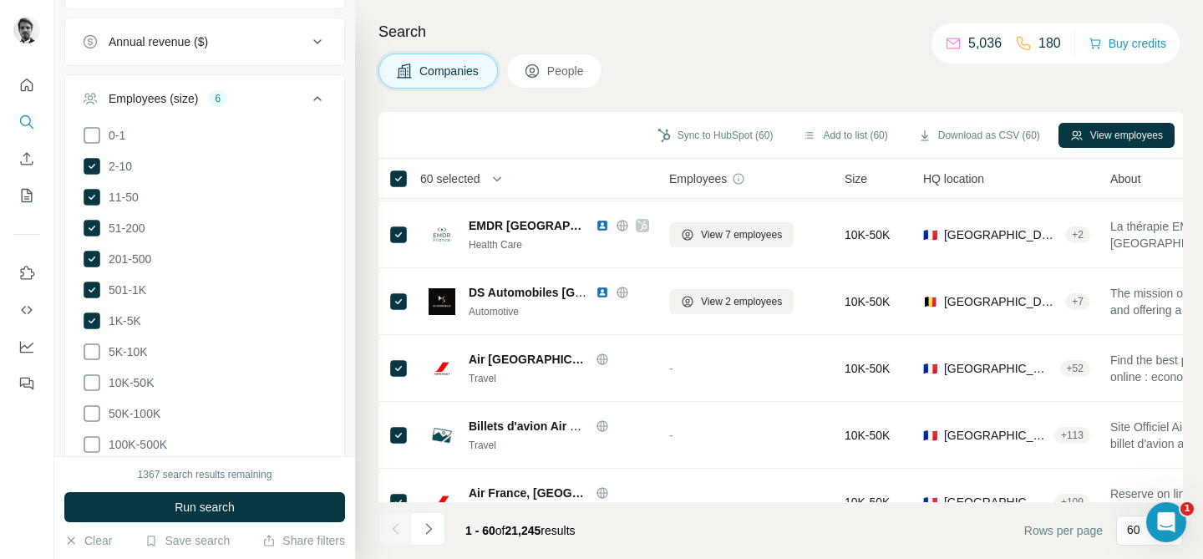
scroll to position [705, 0]
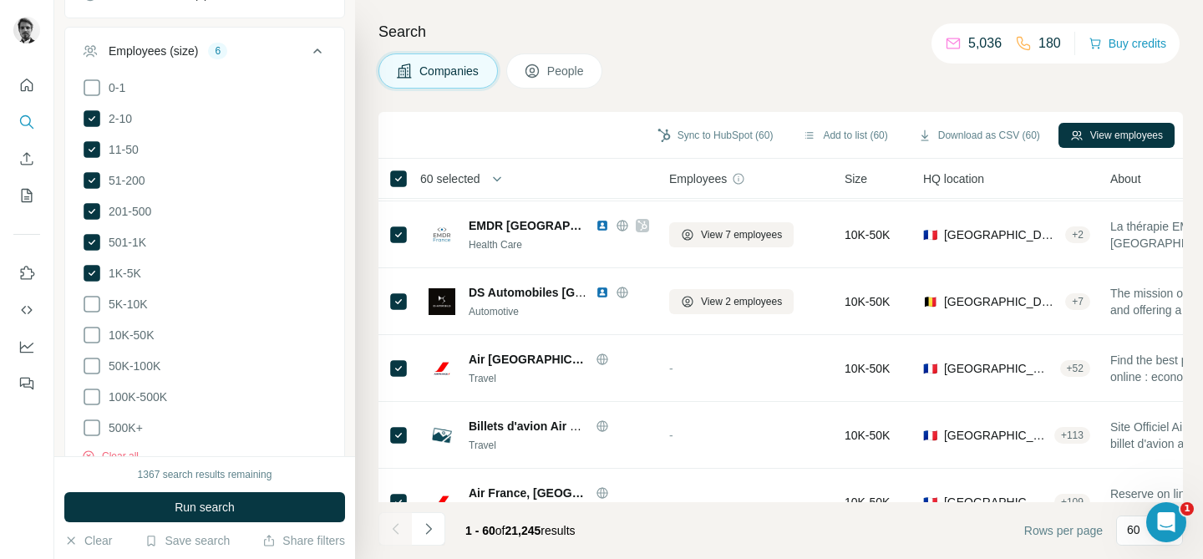
click at [94, 294] on icon at bounding box center [92, 304] width 20 height 20
click at [92, 325] on icon at bounding box center [92, 335] width 20 height 20
click at [90, 356] on icon at bounding box center [92, 366] width 20 height 20
click at [91, 387] on icon at bounding box center [92, 397] width 20 height 20
click at [89, 418] on icon at bounding box center [92, 428] width 20 height 20
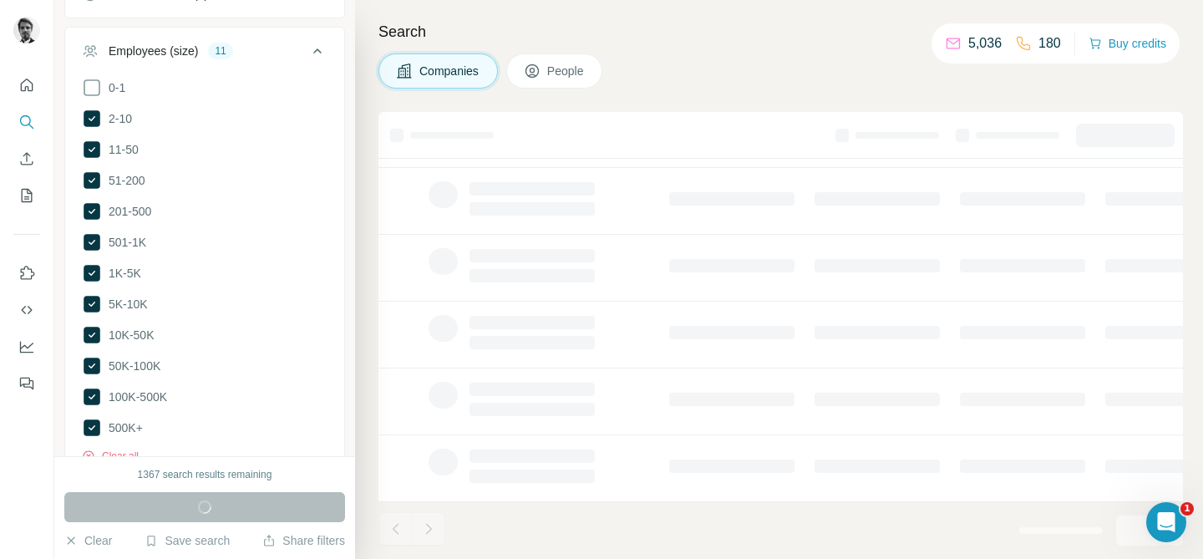
scroll to position [365, 0]
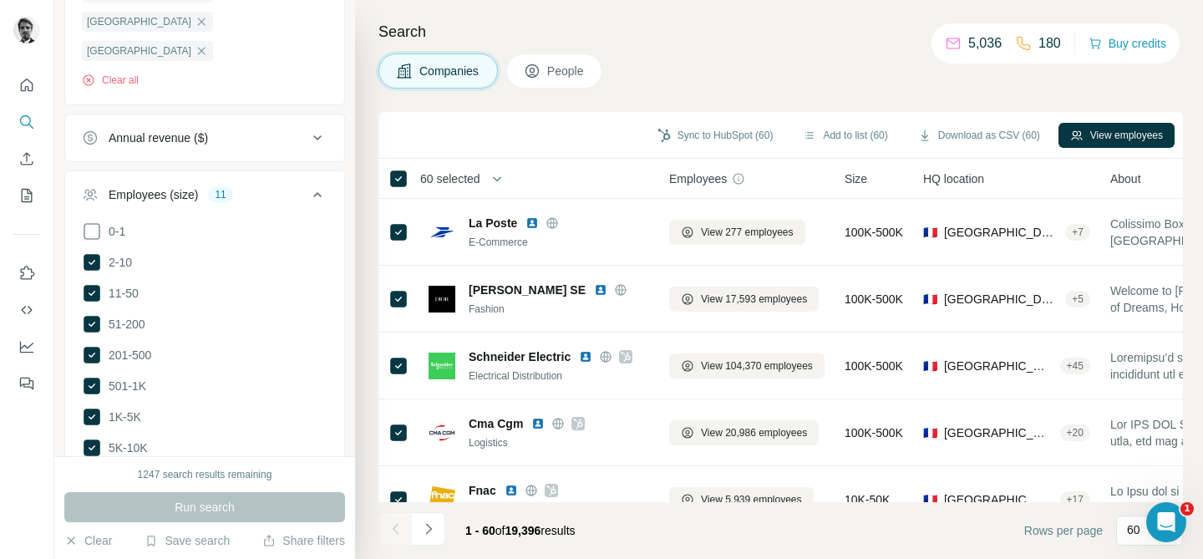
click at [480, 179] on span "60 selected" at bounding box center [450, 178] width 60 height 17
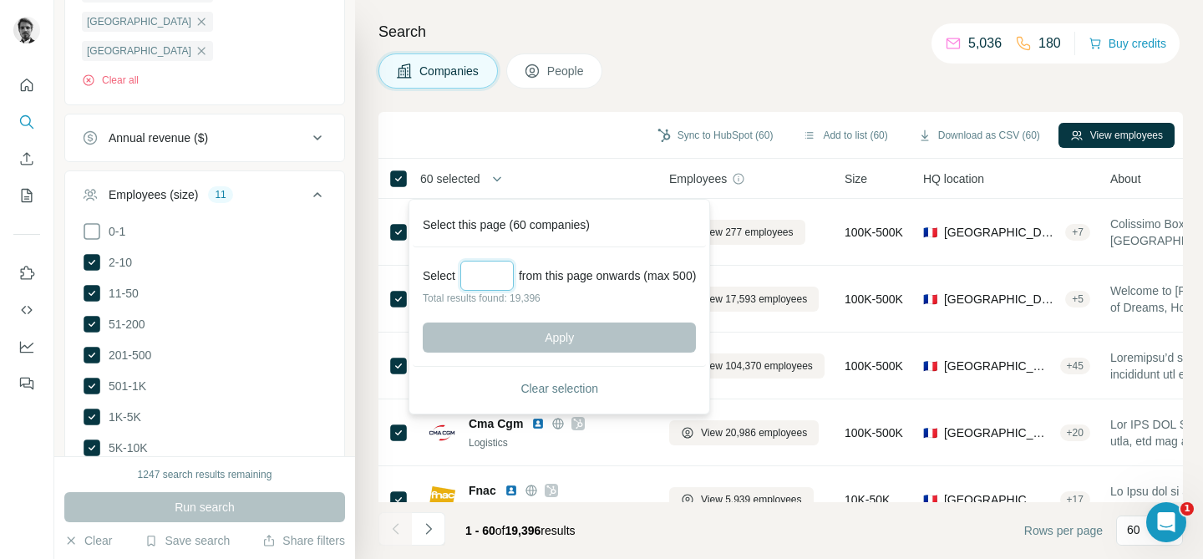
click at [481, 276] on input "Select a number (up to 500)" at bounding box center [486, 276] width 53 height 30
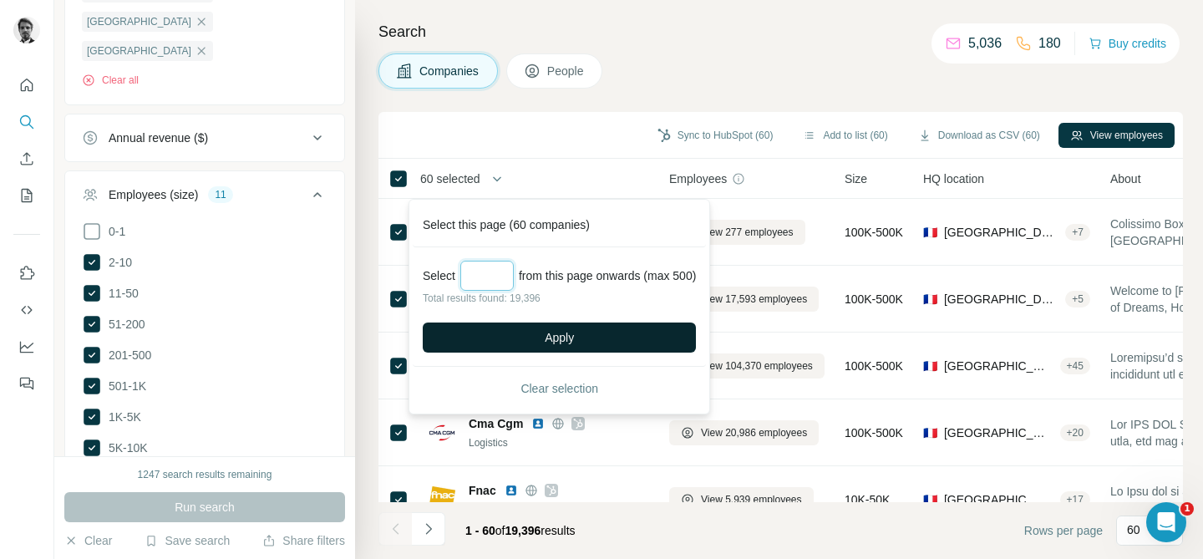
type input "***"
click at [574, 337] on span "Apply" at bounding box center [558, 337] width 29 height 17
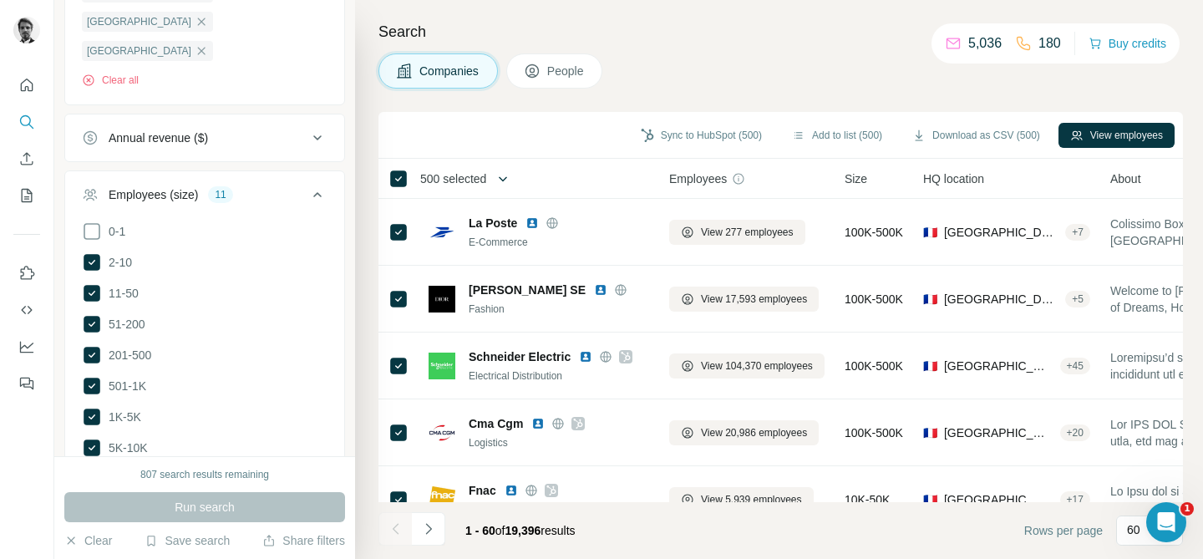
click at [508, 176] on icon "button" at bounding box center [502, 178] width 17 height 17
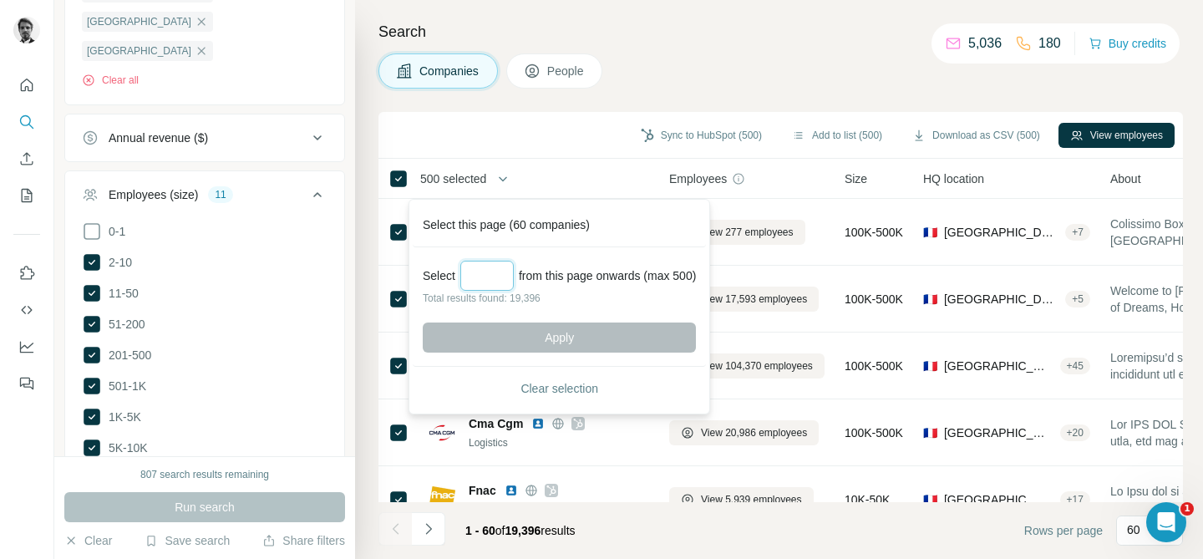
click at [492, 281] on input "Select a number (up to 500)" at bounding box center [486, 276] width 53 height 30
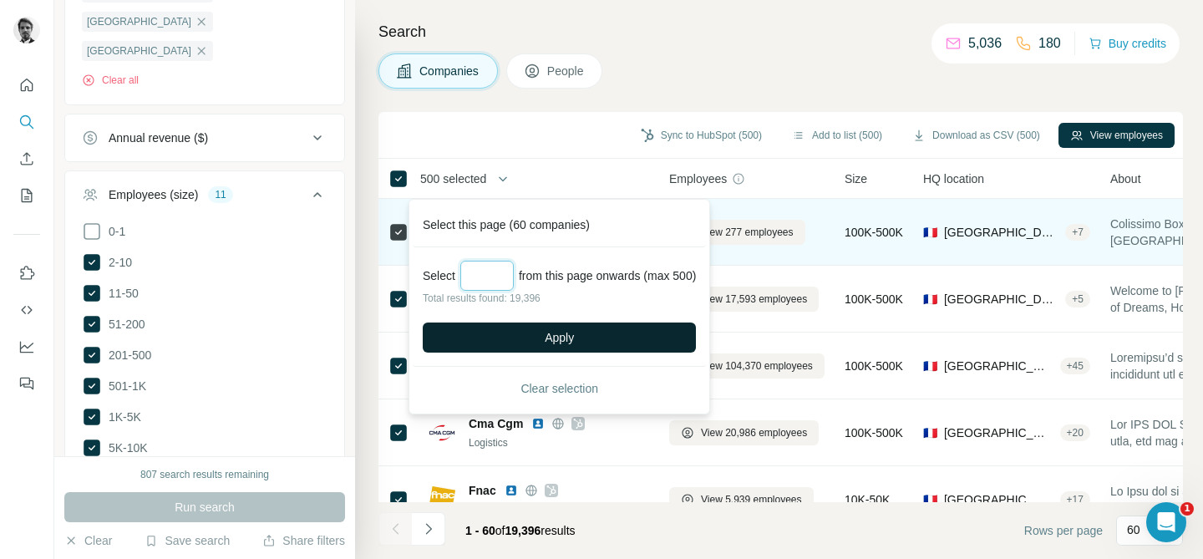
type input "*"
click at [589, 337] on button "Apply" at bounding box center [559, 337] width 273 height 30
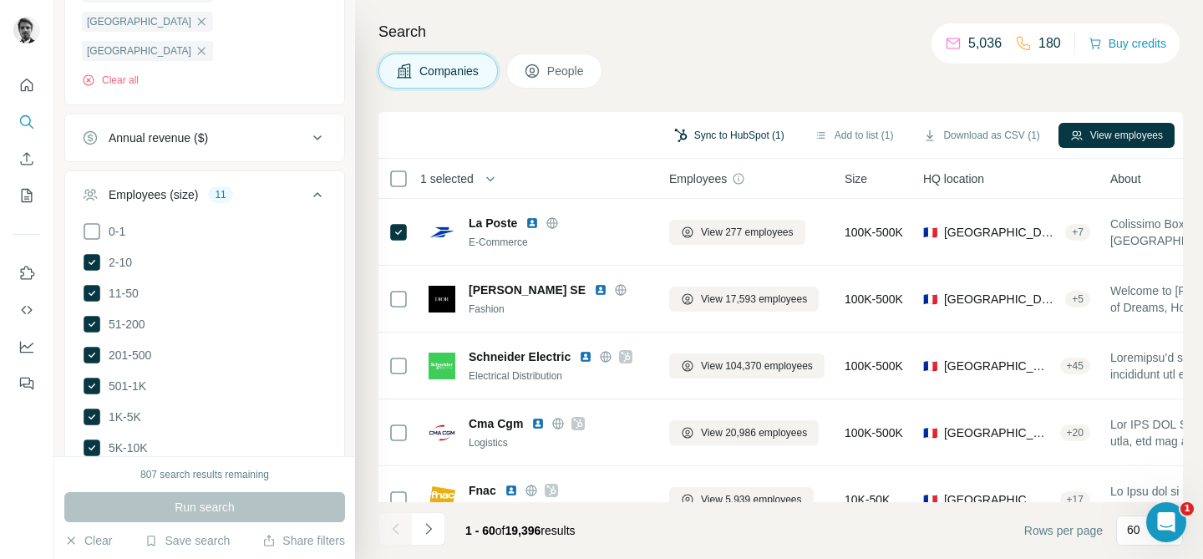
click at [721, 125] on button "Sync to HubSpot (1)" at bounding box center [729, 135] width 134 height 25
click at [480, 183] on span "60 selected" at bounding box center [450, 178] width 60 height 17
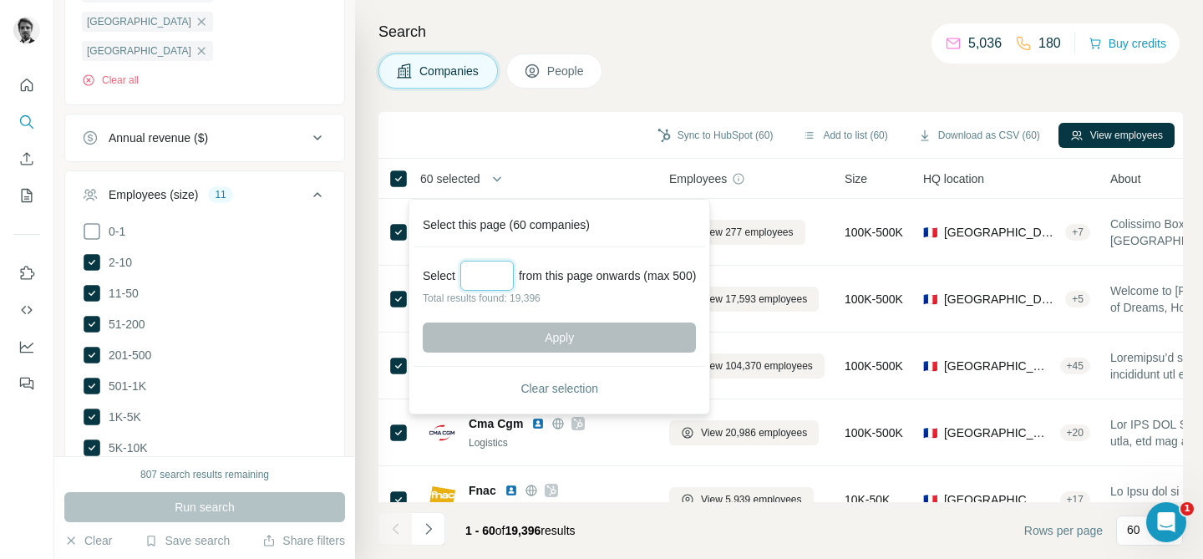
click at [500, 281] on input "Select a number (up to 500)" at bounding box center [486, 276] width 53 height 30
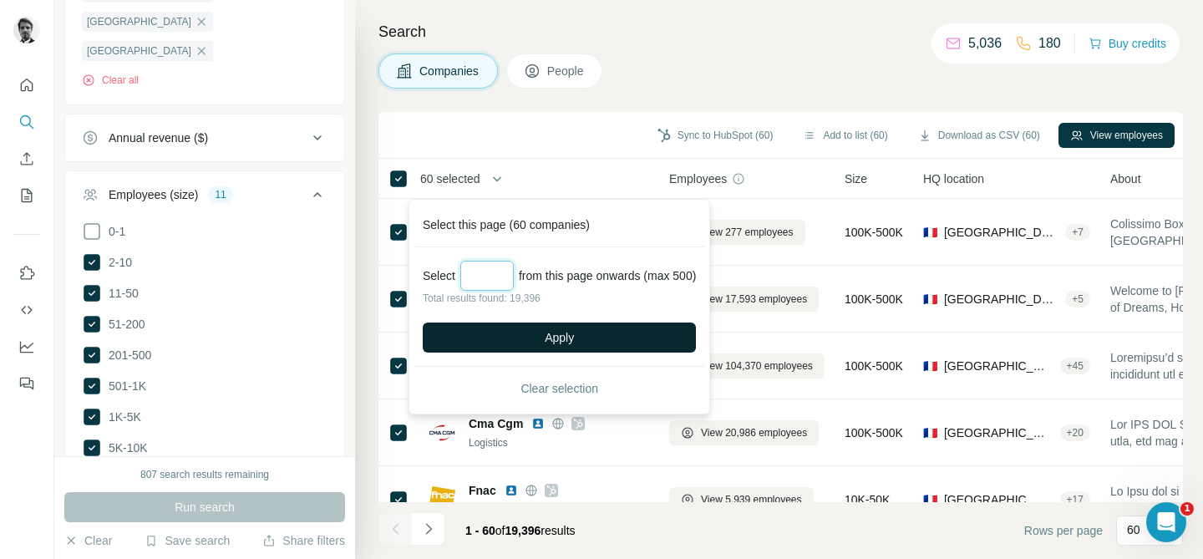
type input "***"
click at [585, 339] on button "Apply" at bounding box center [559, 337] width 273 height 30
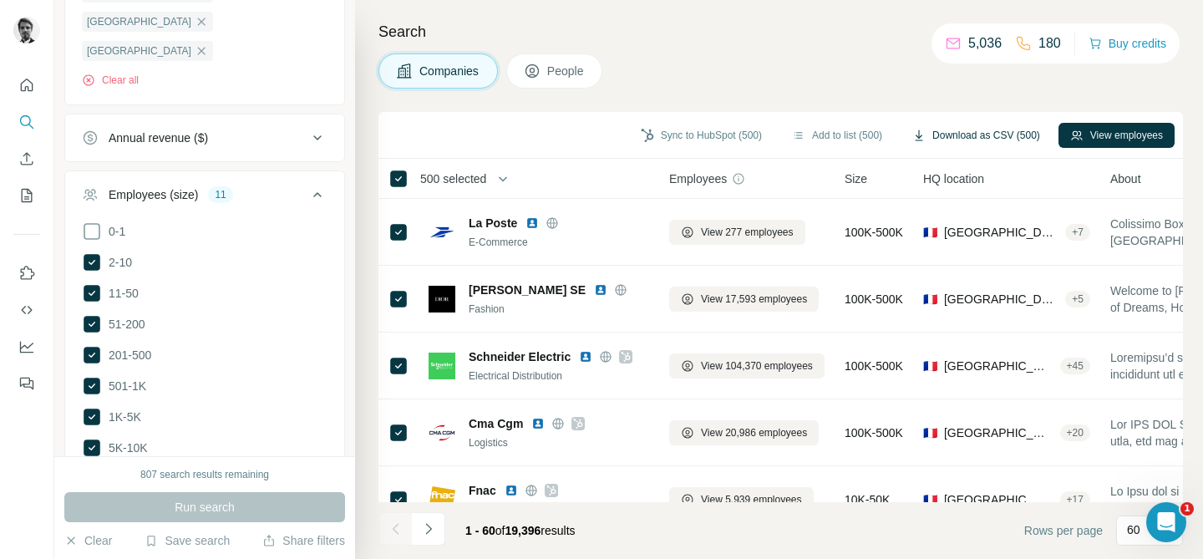
click at [943, 139] on button "Download as CSV (500)" at bounding box center [975, 135] width 151 height 25
